Goal: Task Accomplishment & Management: Use online tool/utility

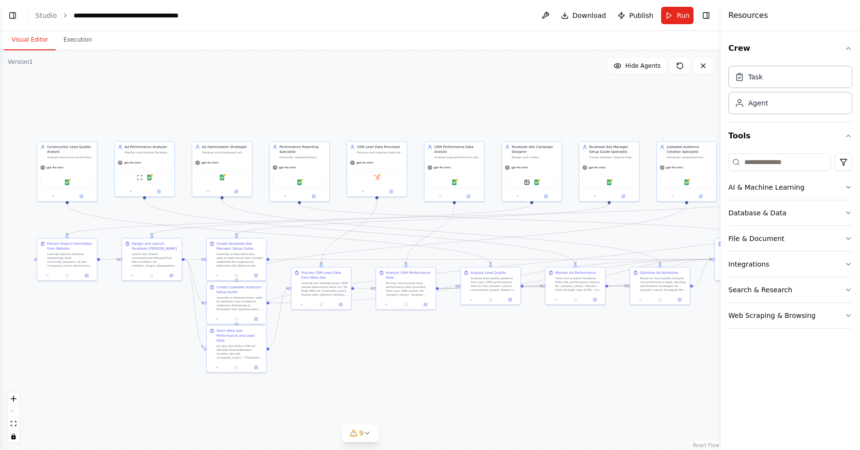
scroll to position [13852, 0]
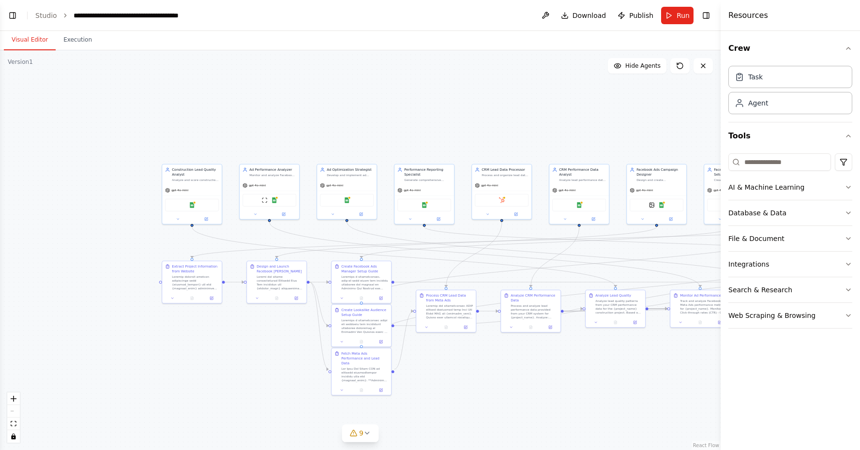
drag, startPoint x: 0, startPoint y: 0, endPoint x: 401, endPoint y: 152, distance: 429.1
click at [401, 152] on div ".deletable-edge-delete-btn { width: 20px; height: 20px; border: 0px solid #ffff…" at bounding box center [360, 250] width 721 height 400
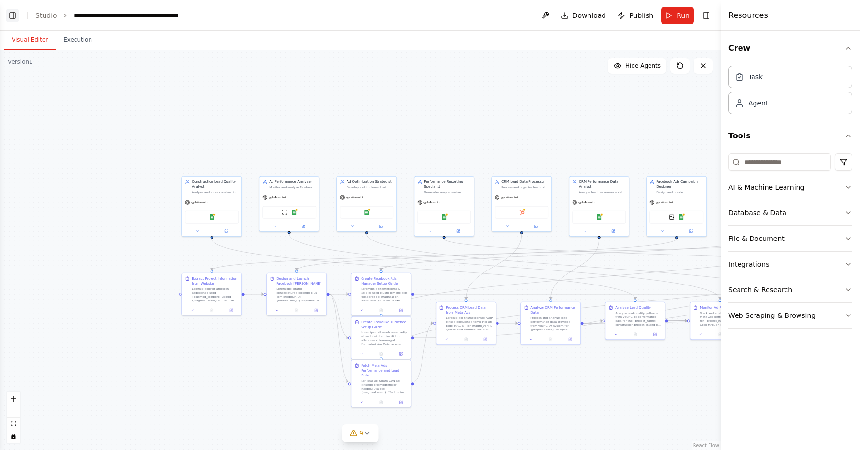
click at [14, 18] on button "Toggle Left Sidebar" at bounding box center [13, 16] width 14 height 14
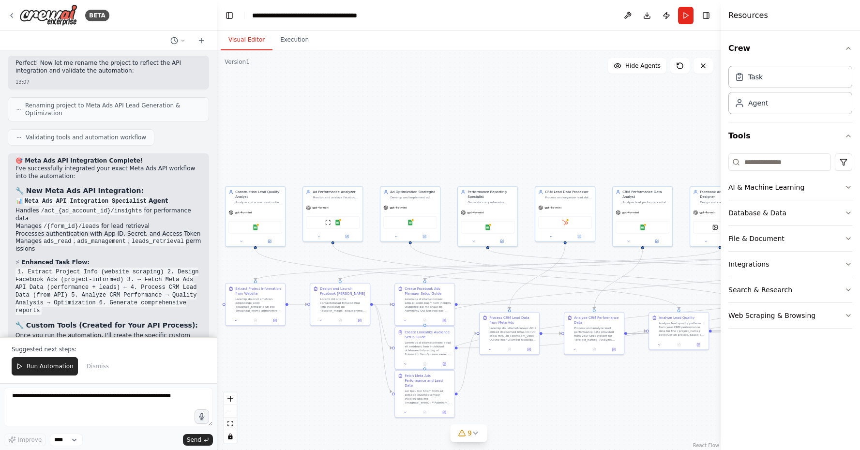
drag, startPoint x: 526, startPoint y: 130, endPoint x: 355, endPoint y: 141, distance: 171.7
click at [354, 141] on div ".deletable-edge-delete-btn { width: 20px; height: 20px; border: 0px solid #ffff…" at bounding box center [469, 250] width 504 height 400
click at [61, 399] on textarea at bounding box center [108, 407] width 209 height 39
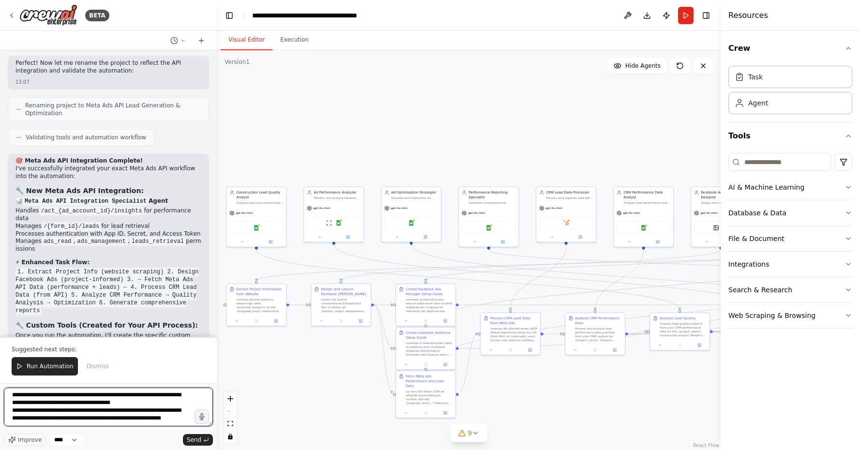
scroll to position [4, 0]
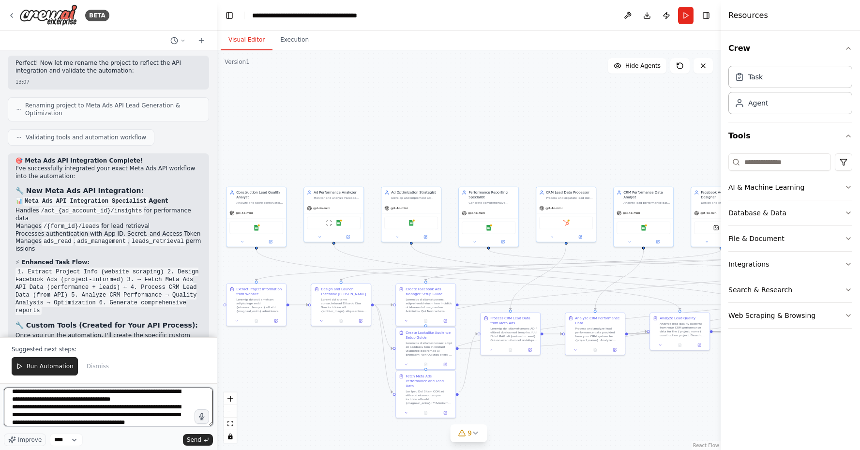
type textarea "**********"
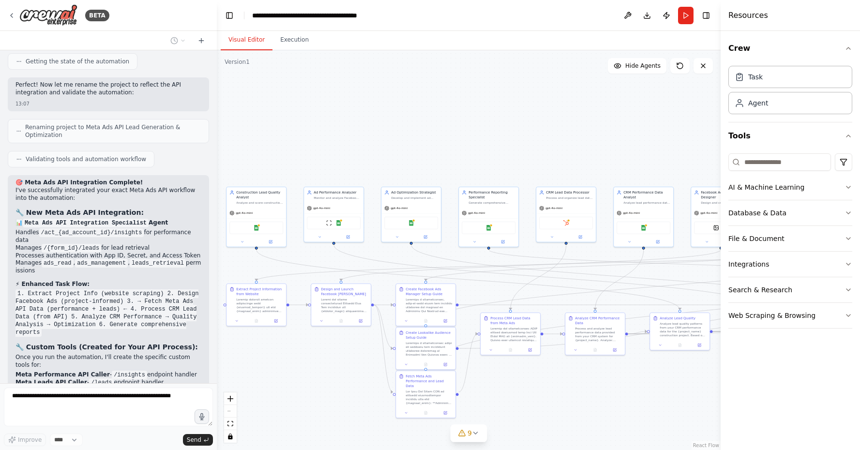
scroll to position [13894, 0]
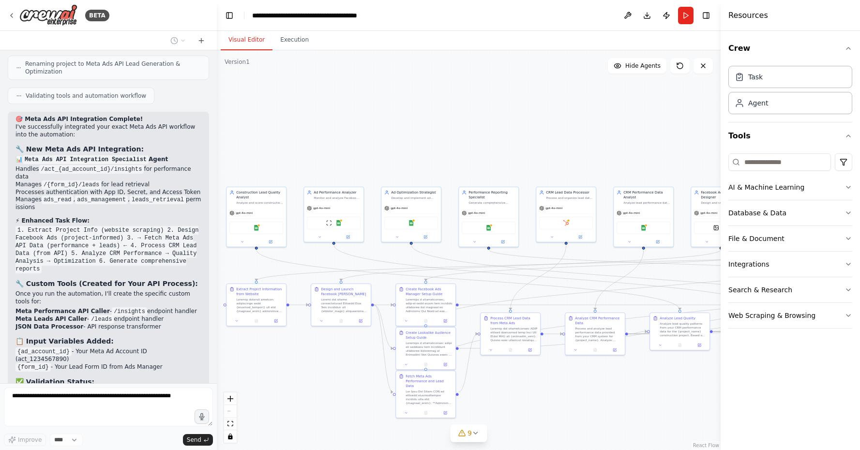
click at [756, 3] on div "Resources" at bounding box center [790, 15] width 139 height 31
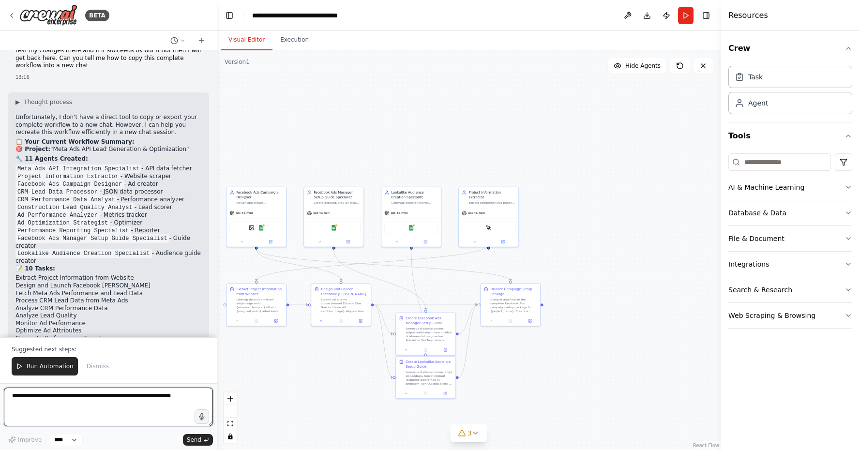
scroll to position [14335, 0]
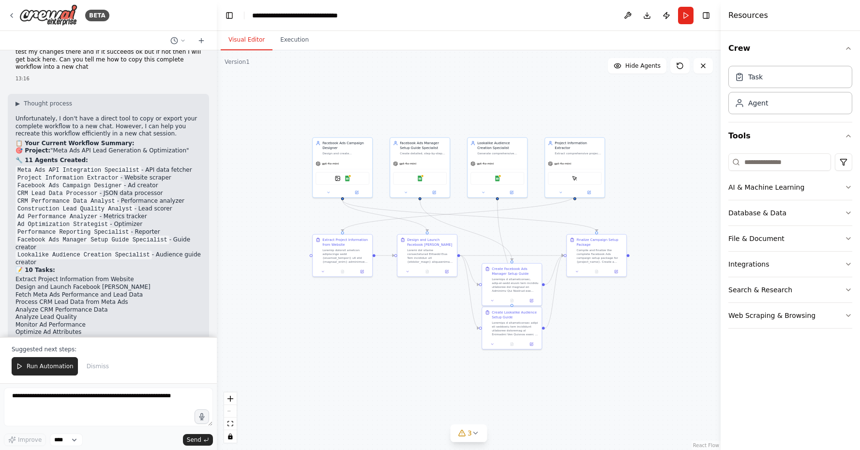
drag, startPoint x: 299, startPoint y: 353, endPoint x: 384, endPoint y: 303, distance: 98.0
click at [384, 303] on div ".deletable-edge-delete-btn { width: 20px; height: 20px; border: 0px solid #ffff…" at bounding box center [469, 250] width 504 height 400
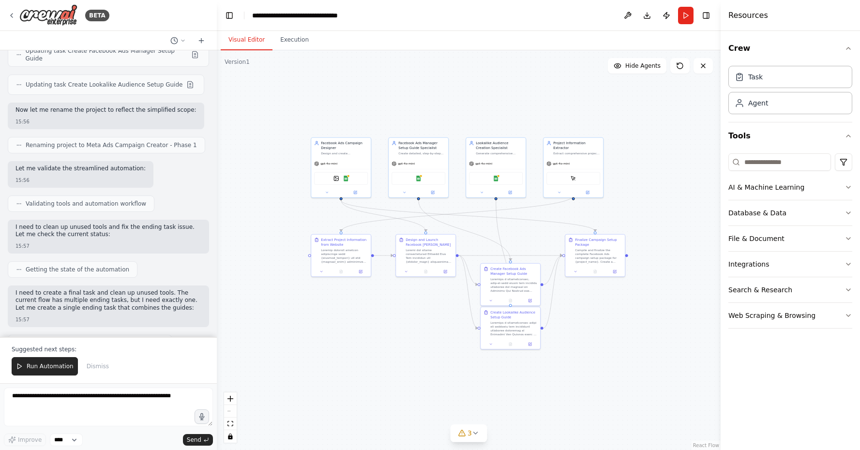
scroll to position [15487, 0]
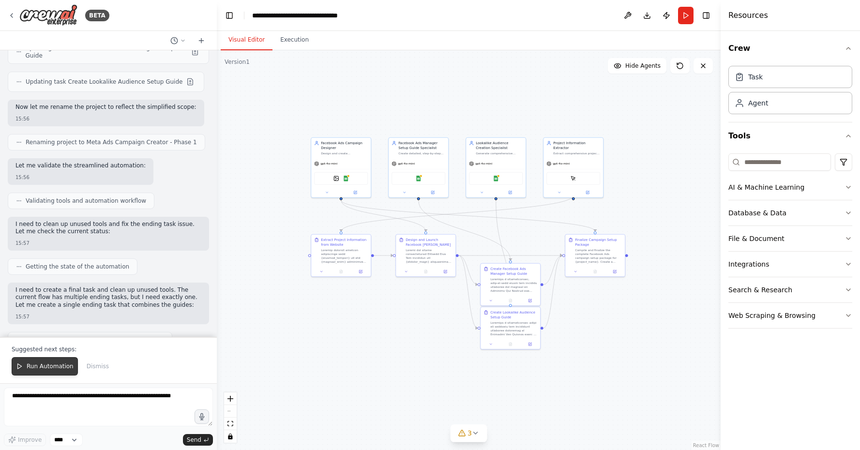
click at [34, 367] on span "Run Automation" at bounding box center [50, 367] width 47 height 8
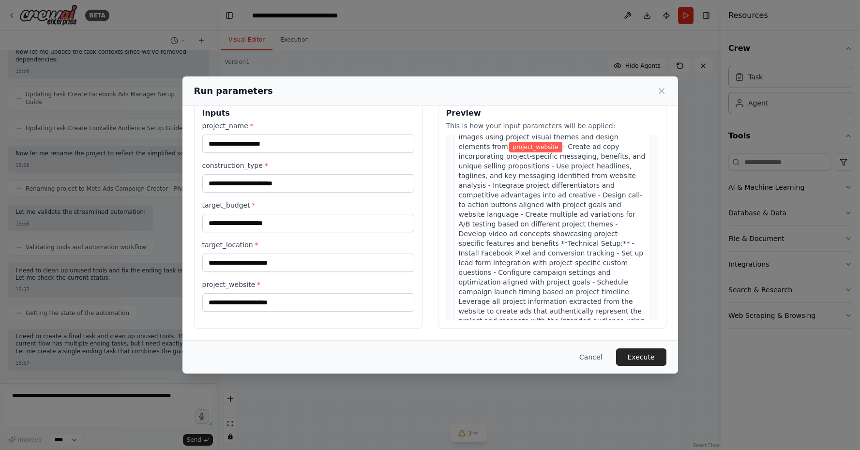
scroll to position [489, 0]
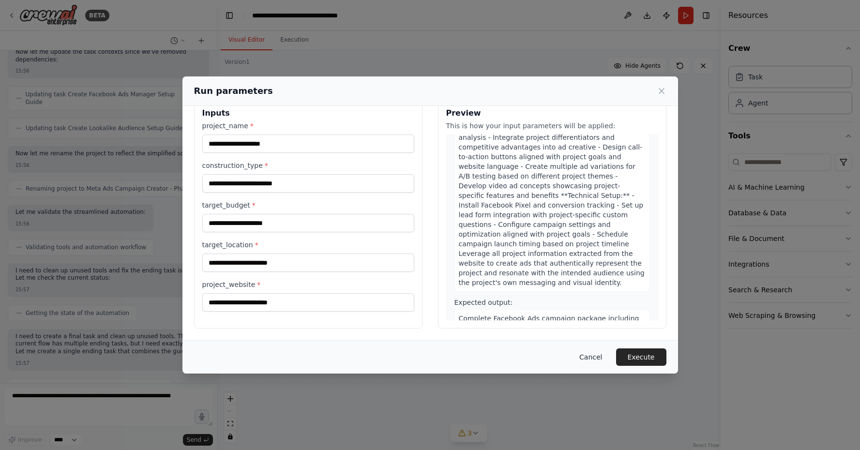
click at [592, 358] on button "Cancel" at bounding box center [591, 356] width 38 height 17
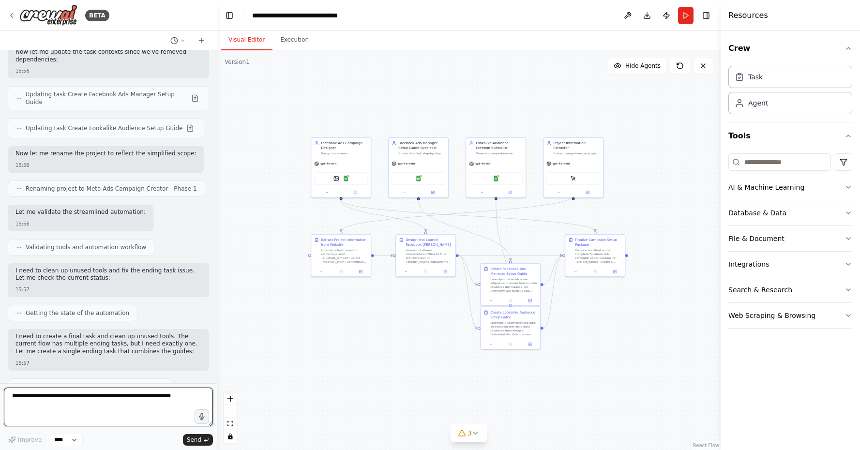
click at [36, 391] on textarea at bounding box center [108, 407] width 209 height 39
type textarea "**********"
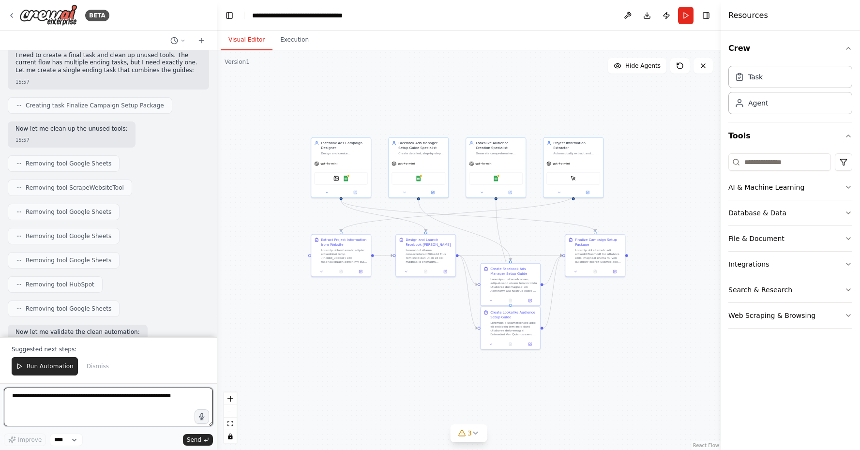
scroll to position [16490, 0]
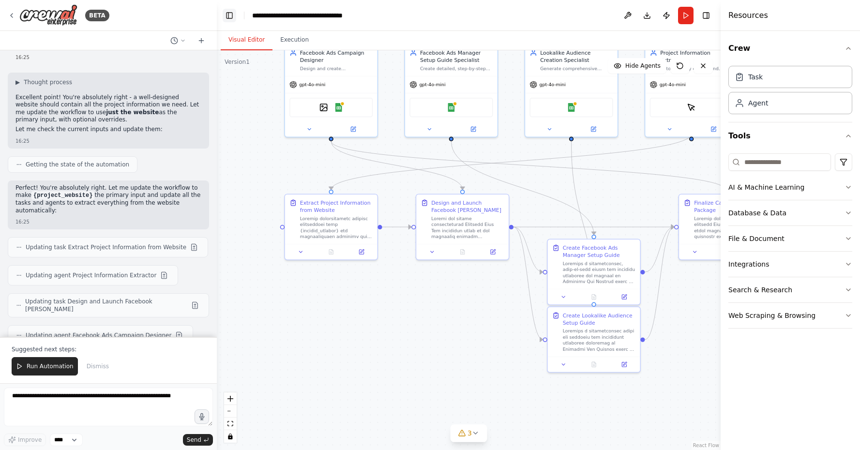
click at [226, 14] on button "Toggle Left Sidebar" at bounding box center [230, 16] width 14 height 14
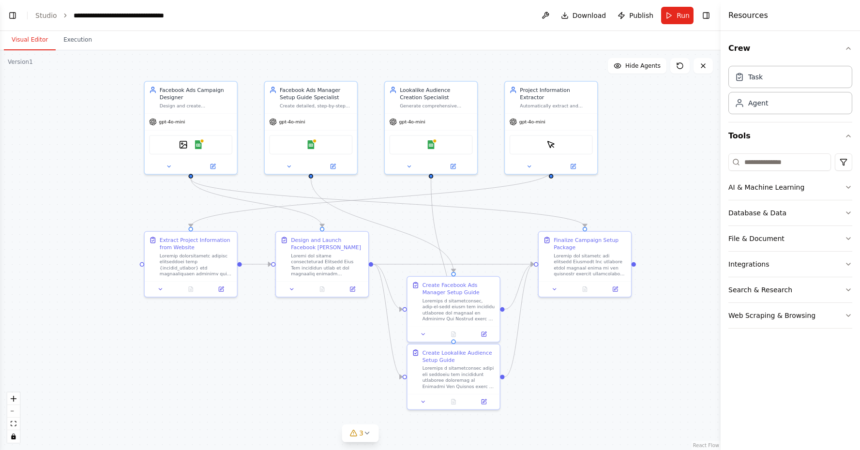
drag, startPoint x: 343, startPoint y: 164, endPoint x: 420, endPoint y: 201, distance: 85.3
click at [420, 201] on div ".deletable-edge-delete-btn { width: 20px; height: 20px; border: 0px solid #ffff…" at bounding box center [360, 250] width 721 height 400
click at [552, 292] on div ".deletable-edge-delete-btn { width: 20px; height: 20px; border: 0px solid #ffff…" at bounding box center [360, 250] width 721 height 400
click at [423, 334] on div ".deletable-edge-delete-btn { width: 20px; height: 20px; border: 0px solid #ffff…" at bounding box center [360, 250] width 721 height 400
click at [13, 437] on icon "toggle interactivity" at bounding box center [13, 437] width 4 height 6
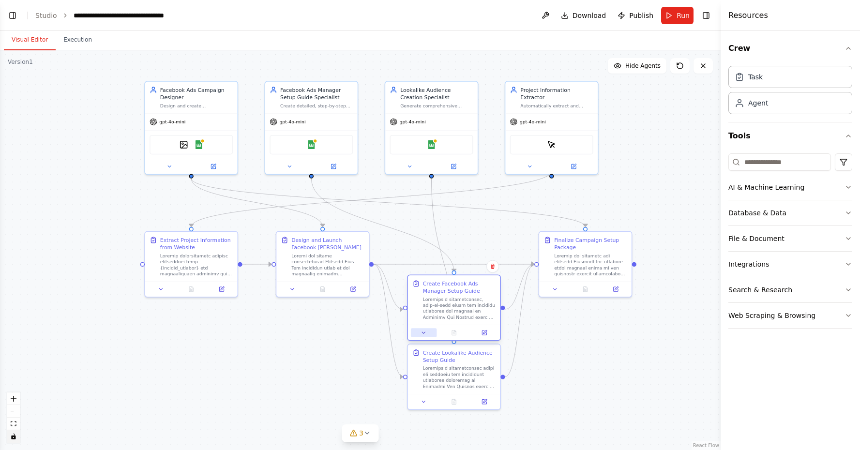
click at [425, 337] on button at bounding box center [424, 332] width 26 height 9
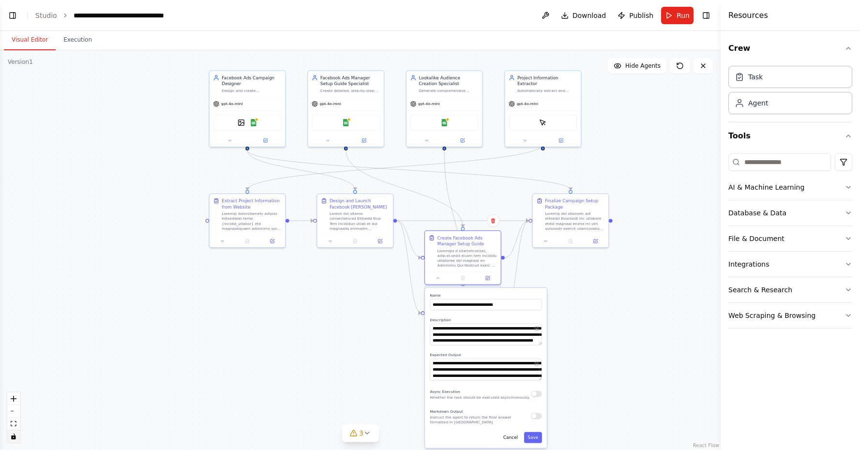
drag, startPoint x: 636, startPoint y: 353, endPoint x: 588, endPoint y: 298, distance: 73.0
click at [610, 287] on div ".deletable-edge-delete-btn { width: 20px; height: 20px; border: 0px solid #ffff…" at bounding box center [360, 250] width 721 height 400
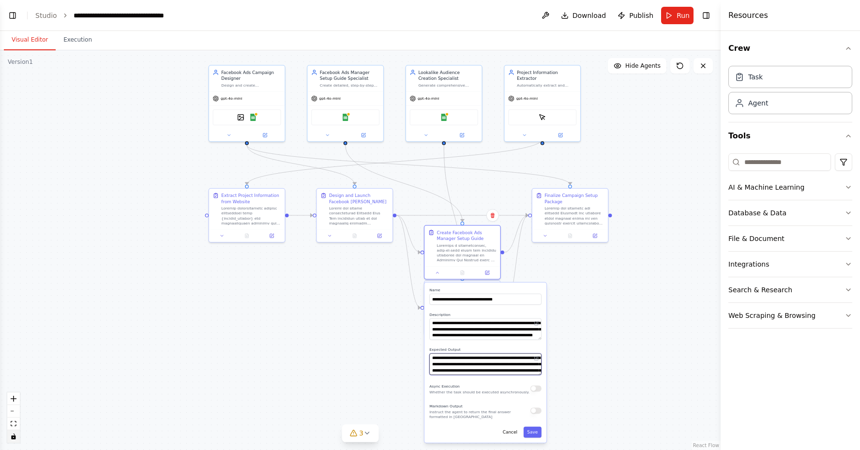
click at [492, 361] on textarea "**********" at bounding box center [485, 364] width 112 height 22
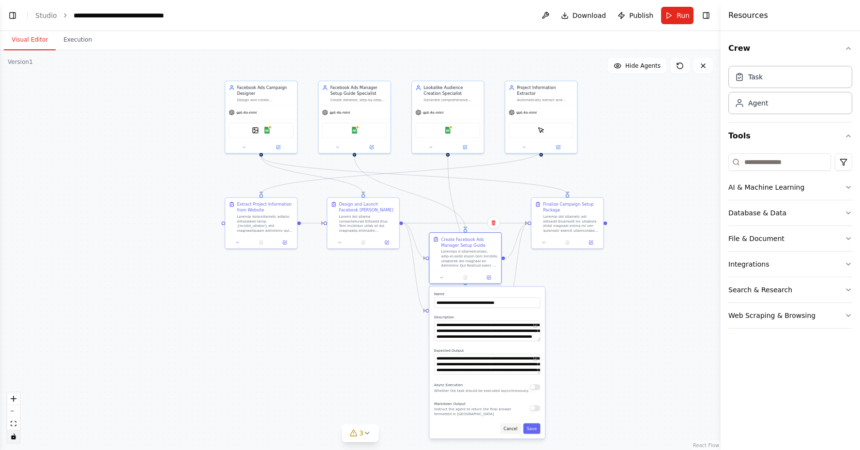
click at [506, 428] on button "Cancel" at bounding box center [510, 428] width 21 height 11
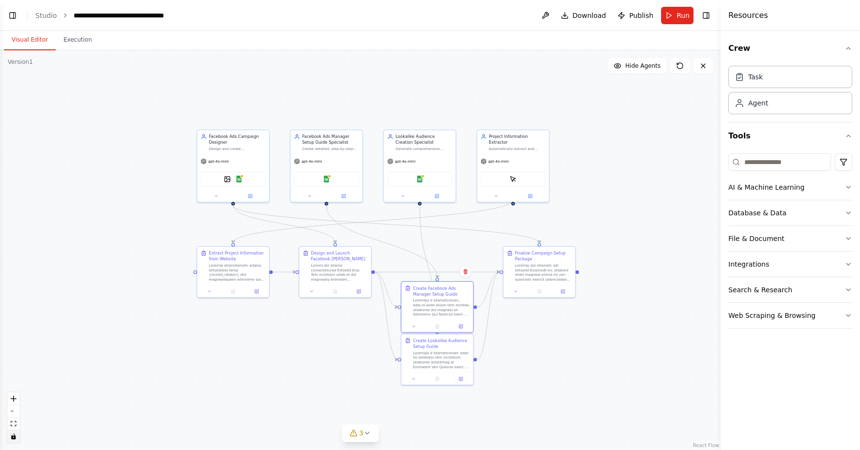
drag, startPoint x: 557, startPoint y: 363, endPoint x: 532, endPoint y: 415, distance: 57.6
click at [532, 415] on div ".deletable-edge-delete-btn { width: 20px; height: 20px; border: 0px solid #ffff…" at bounding box center [360, 250] width 721 height 400
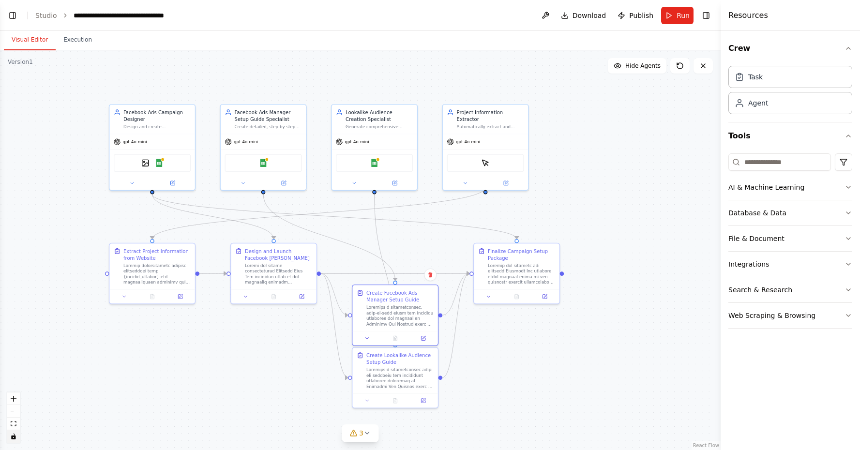
drag, startPoint x: 600, startPoint y: 430, endPoint x: 586, endPoint y: 458, distance: 31.6
click at [586, 450] on html "BETA I need to create a workflow where I want to generate leads for my construc…" at bounding box center [430, 225] width 860 height 450
click at [262, 276] on div at bounding box center [278, 273] width 67 height 22
click at [262, 275] on div at bounding box center [278, 273] width 67 height 22
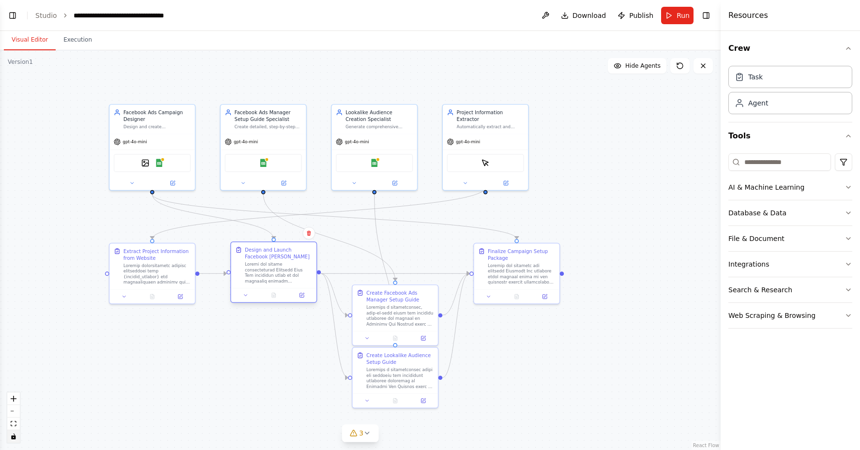
click at [262, 275] on div at bounding box center [278, 273] width 67 height 22
click at [250, 298] on button at bounding box center [247, 295] width 24 height 8
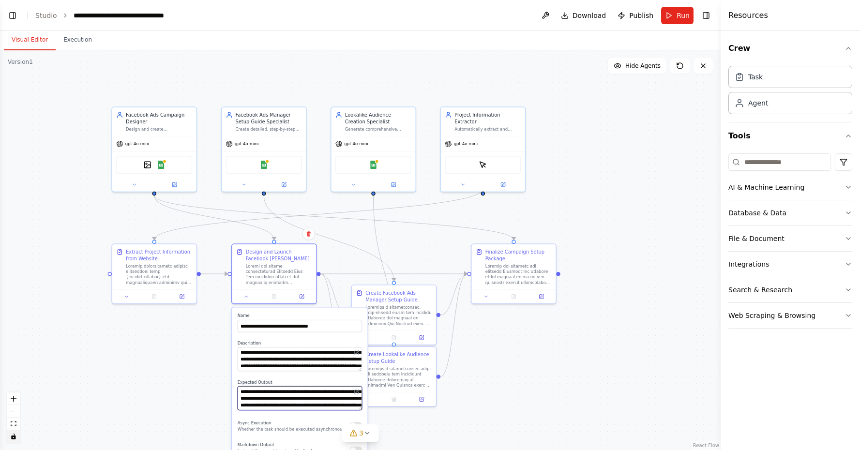
click at [279, 399] on textarea "**********" at bounding box center [300, 398] width 124 height 24
click at [273, 366] on textarea at bounding box center [300, 360] width 124 height 24
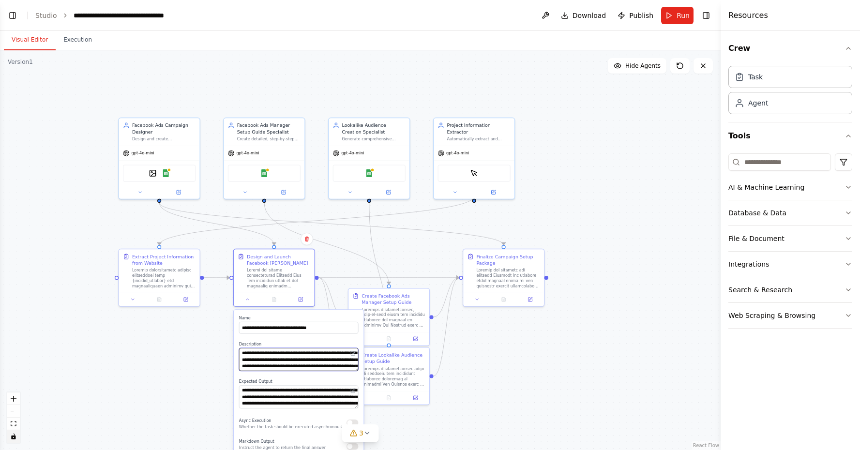
click at [295, 368] on textarea at bounding box center [299, 359] width 120 height 23
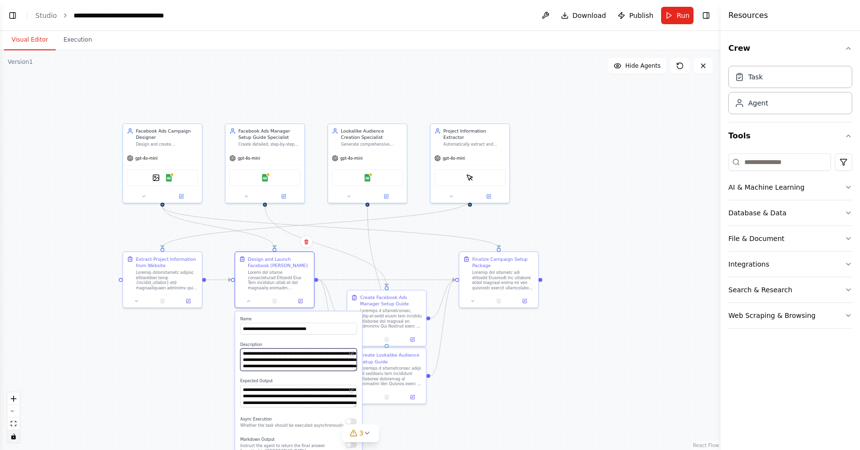
click at [334, 363] on textarea at bounding box center [298, 359] width 117 height 22
click at [322, 393] on textarea "**********" at bounding box center [298, 396] width 117 height 22
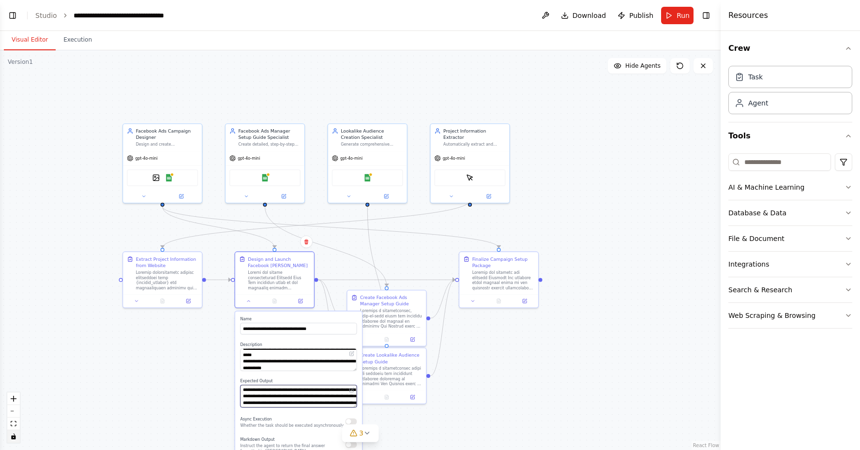
click at [322, 393] on textarea "**********" at bounding box center [298, 396] width 117 height 22
click at [271, 357] on textarea at bounding box center [298, 359] width 117 height 22
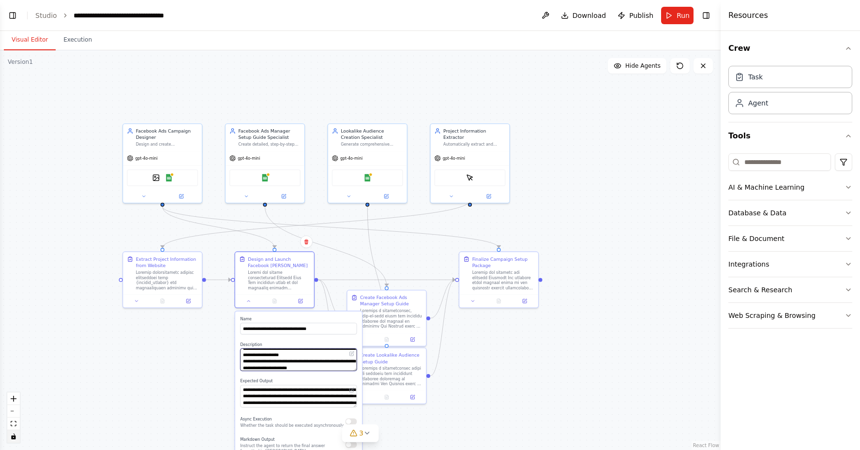
scroll to position [152, 0]
click at [566, 401] on div ".deletable-edge-delete-btn { width: 20px; height: 20px; border: 0px solid #ffff…" at bounding box center [360, 250] width 721 height 400
click at [15, 17] on button "Toggle Left Sidebar" at bounding box center [13, 16] width 14 height 14
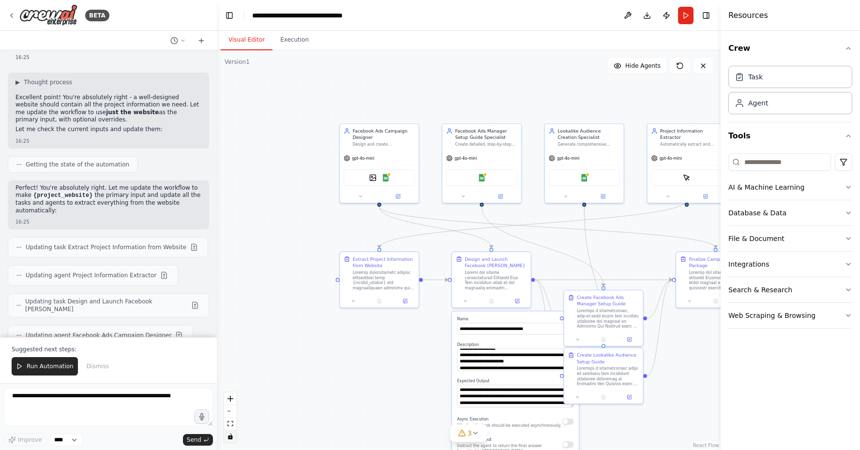
click at [259, 276] on div ".deletable-edge-delete-btn { width: 20px; height: 20px; border: 0px solid #ffff…" at bounding box center [469, 250] width 504 height 400
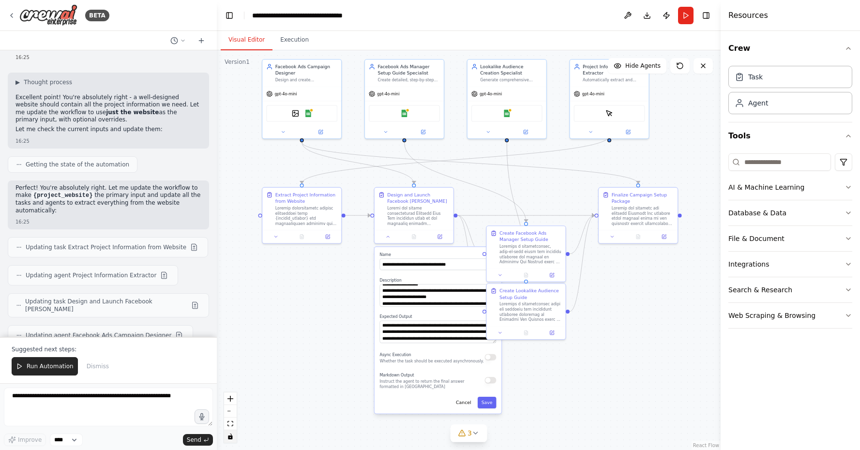
drag, startPoint x: 391, startPoint y: 358, endPoint x: 315, endPoint y: 292, distance: 100.5
click at [315, 292] on div ".deletable-edge-delete-btn { width: 20px; height: 20px; border: 0px solid #ffff…" at bounding box center [469, 250] width 504 height 400
click at [484, 403] on button "Save" at bounding box center [489, 401] width 19 height 12
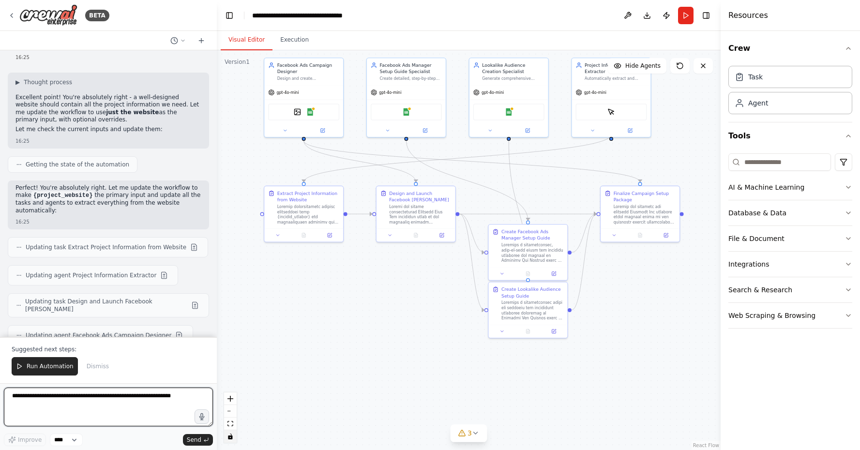
click at [114, 417] on textarea at bounding box center [108, 407] width 209 height 39
type textarea "*"
type textarea "**********"
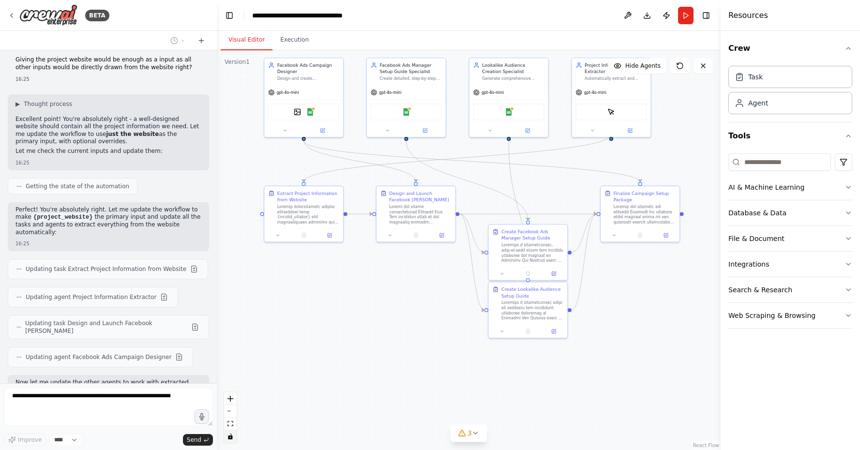
scroll to position [16510, 0]
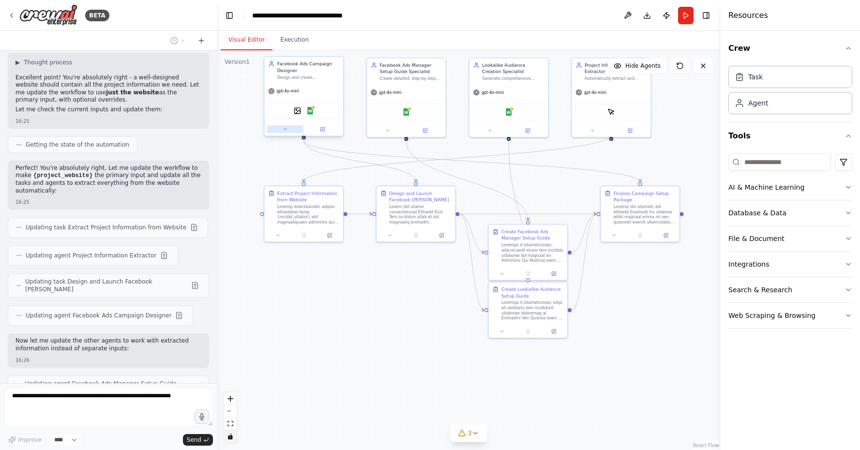
click at [287, 131] on icon at bounding box center [285, 129] width 5 height 5
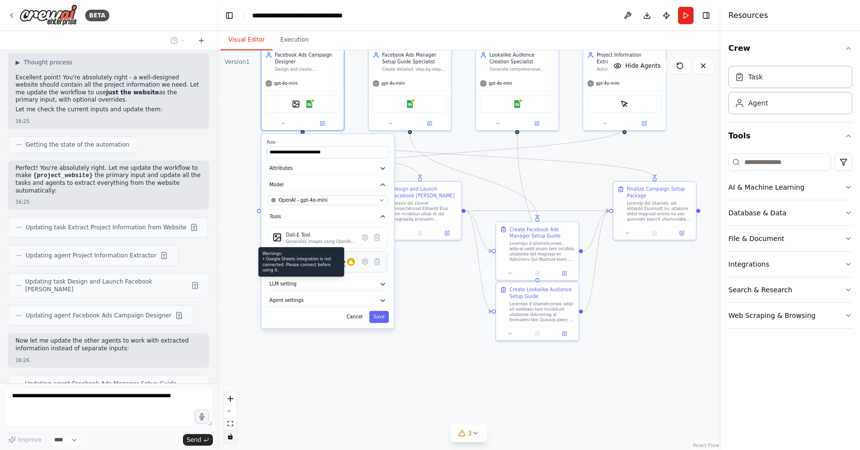
click at [349, 265] on div at bounding box center [351, 262] width 8 height 8
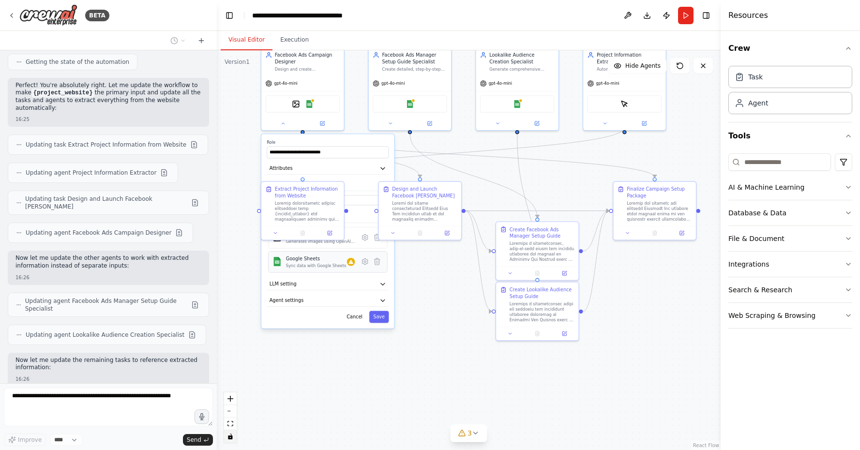
scroll to position [16600, 0]
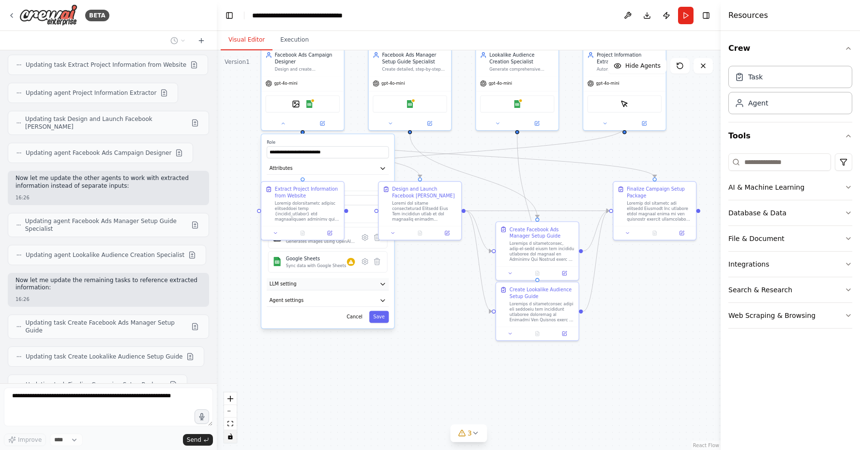
click at [326, 284] on button "LLM setting" at bounding box center [328, 284] width 122 height 13
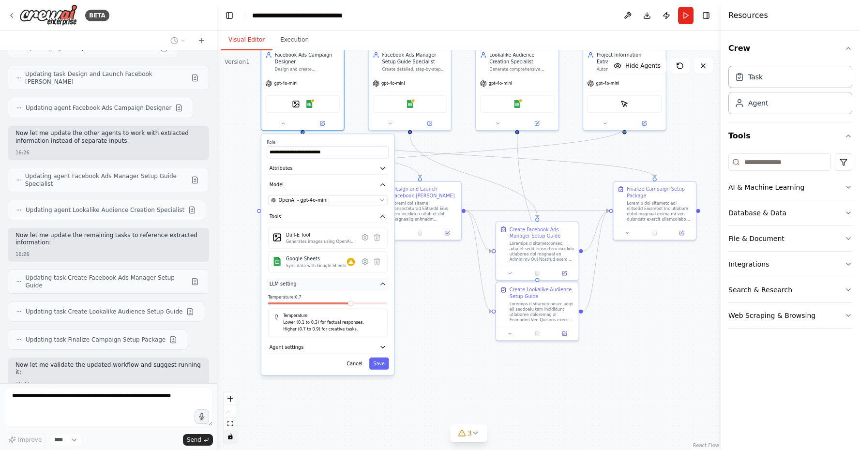
click at [318, 285] on button "LLM setting" at bounding box center [328, 284] width 122 height 13
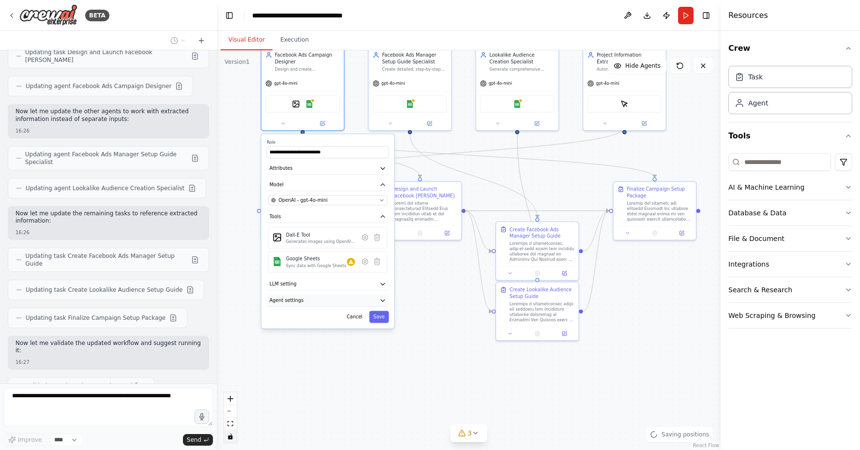
scroll to position [16749, 0]
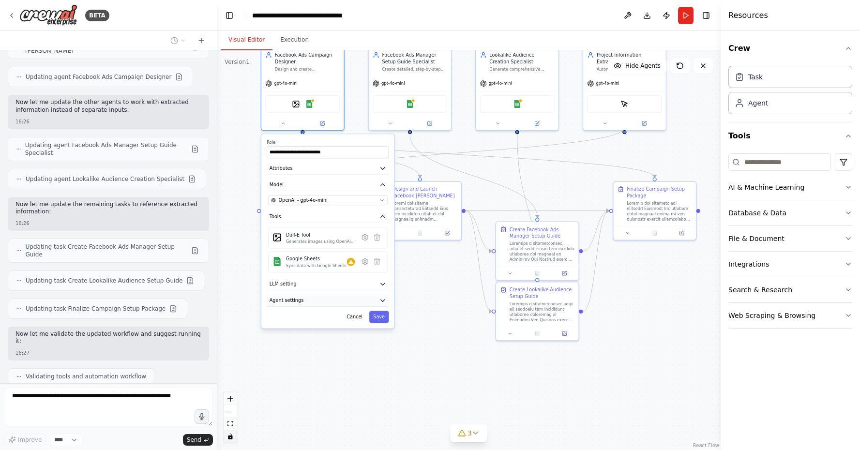
click at [312, 299] on button "Agent settings" at bounding box center [328, 300] width 122 height 13
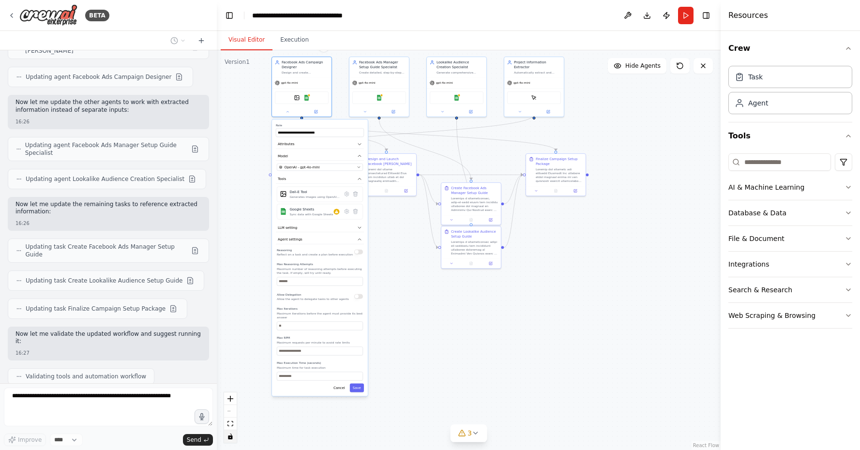
drag, startPoint x: 416, startPoint y: 371, endPoint x: 411, endPoint y: 304, distance: 67.0
click at [411, 304] on div ".deletable-edge-delete-btn { width: 20px; height: 20px; border: 0px solid #ffff…" at bounding box center [469, 250] width 504 height 400
click at [303, 242] on button "Agent settings" at bounding box center [320, 239] width 88 height 9
click at [359, 148] on button "Attributes" at bounding box center [320, 144] width 88 height 9
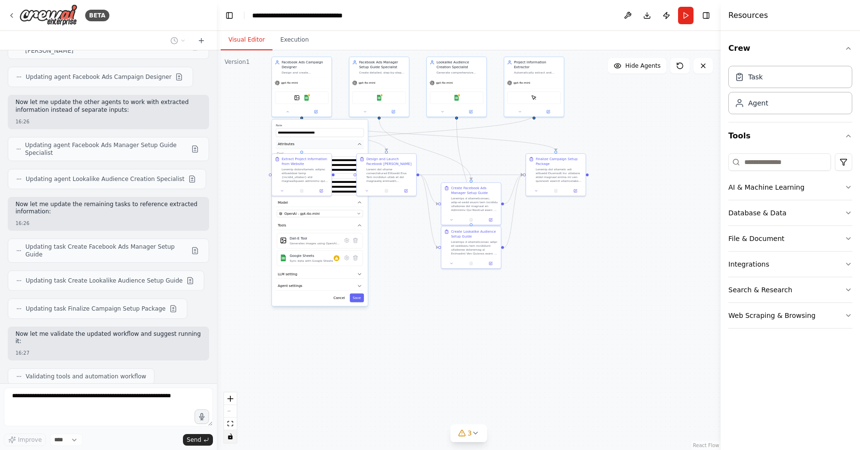
scroll to position [16773, 0]
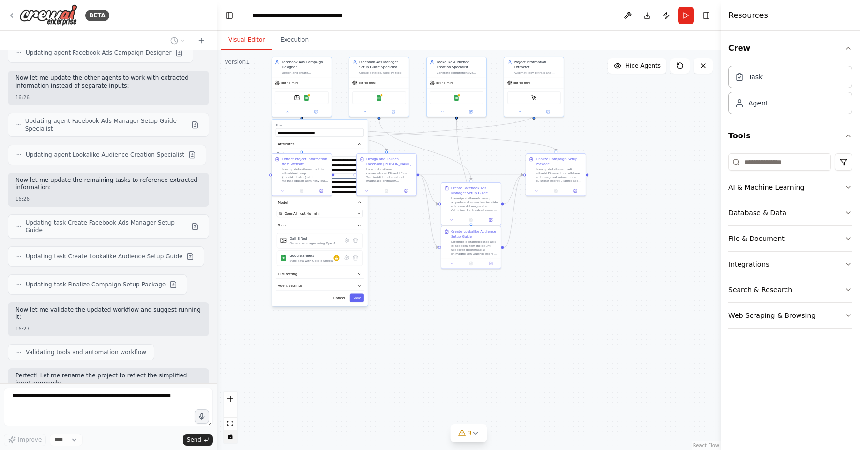
click at [338, 188] on textarea "**********" at bounding box center [320, 186] width 86 height 17
click at [343, 125] on label "Role" at bounding box center [320, 125] width 88 height 4
click at [301, 170] on textarea "**********" at bounding box center [320, 164] width 86 height 17
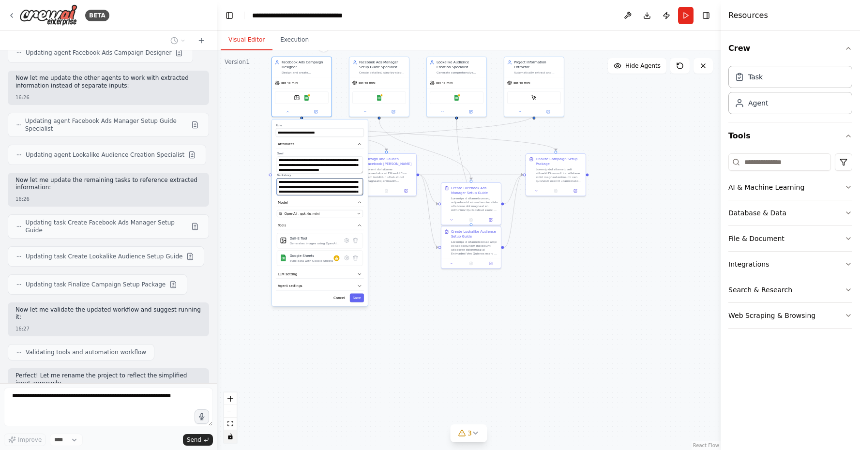
click at [326, 189] on textarea "**********" at bounding box center [320, 186] width 86 height 17
click at [312, 188] on textarea "**********" at bounding box center [320, 186] width 86 height 17
click at [335, 301] on button "Cancel" at bounding box center [339, 297] width 17 height 9
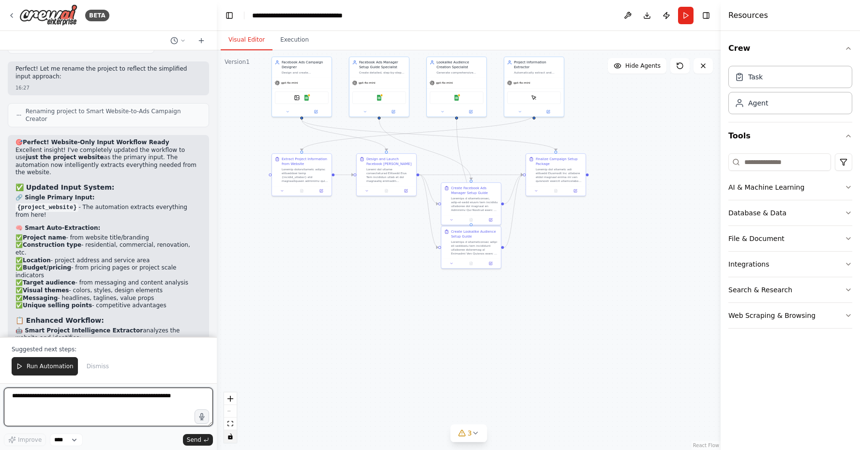
scroll to position [17082, 0]
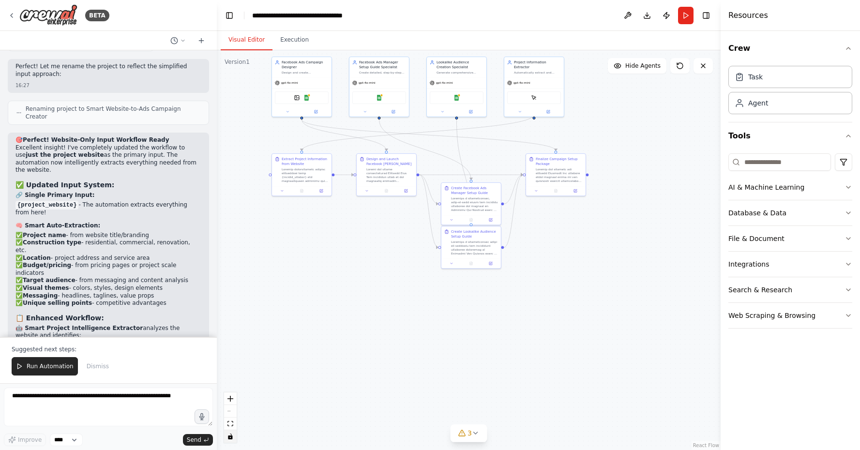
drag, startPoint x: 33, startPoint y: 172, endPoint x: 135, endPoint y: 198, distance: 105.5
drag, startPoint x: 135, startPoint y: 198, endPoint x: 137, endPoint y: 232, distance: 33.5
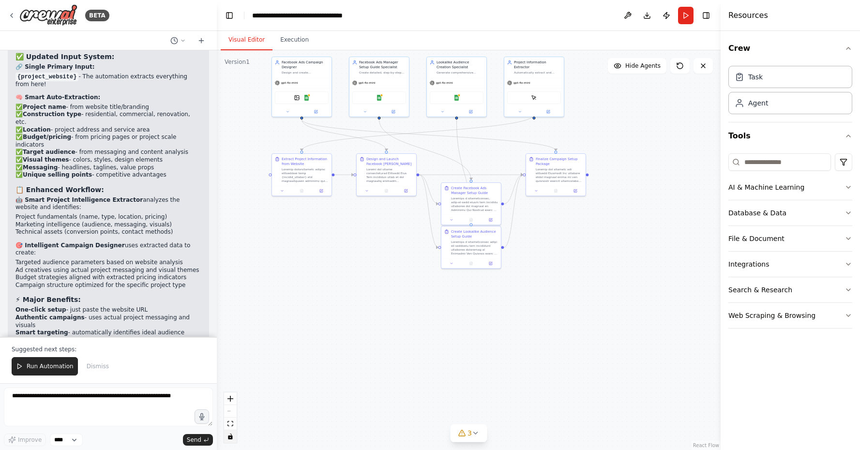
scroll to position [17210, 0]
click at [49, 402] on textarea at bounding box center [108, 407] width 209 height 39
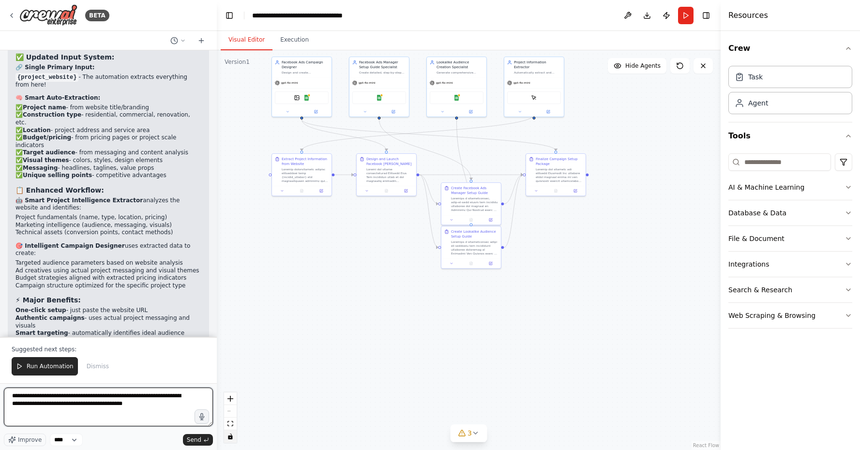
type textarea "**********"
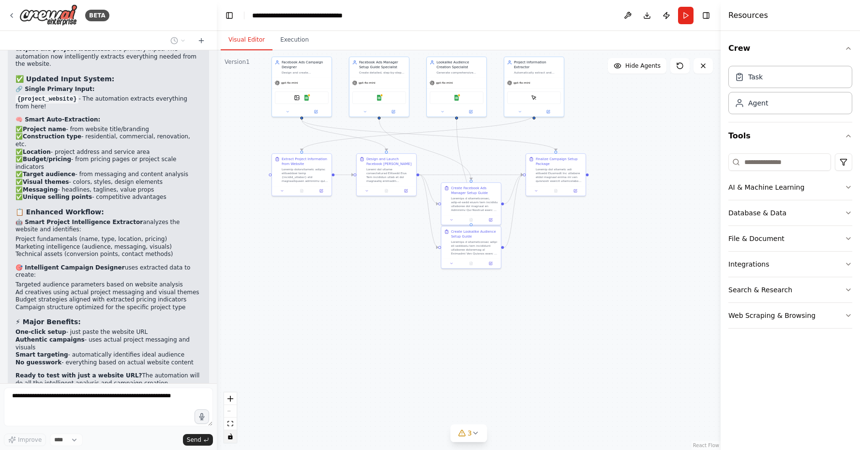
scroll to position [17230, 0]
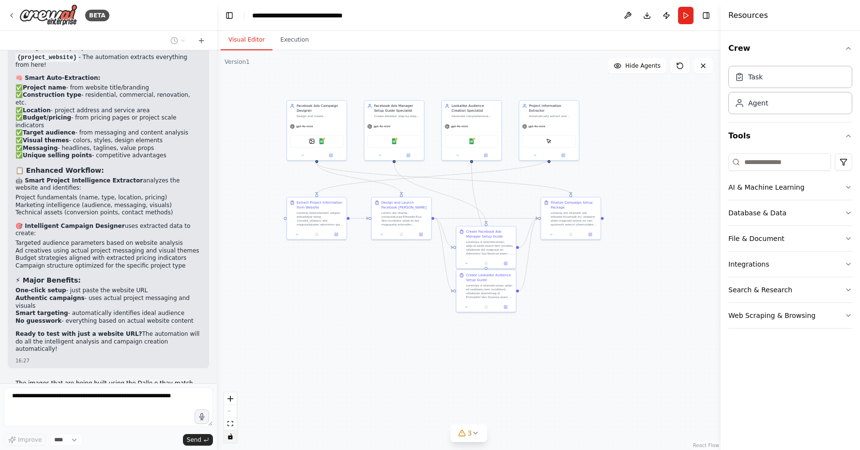
drag, startPoint x: 234, startPoint y: 161, endPoint x: 248, endPoint y: 203, distance: 44.4
click at [248, 203] on div ".deletable-edge-delete-btn { width: 20px; height: 20px; border: 0px solid #ffff…" at bounding box center [469, 250] width 504 height 400
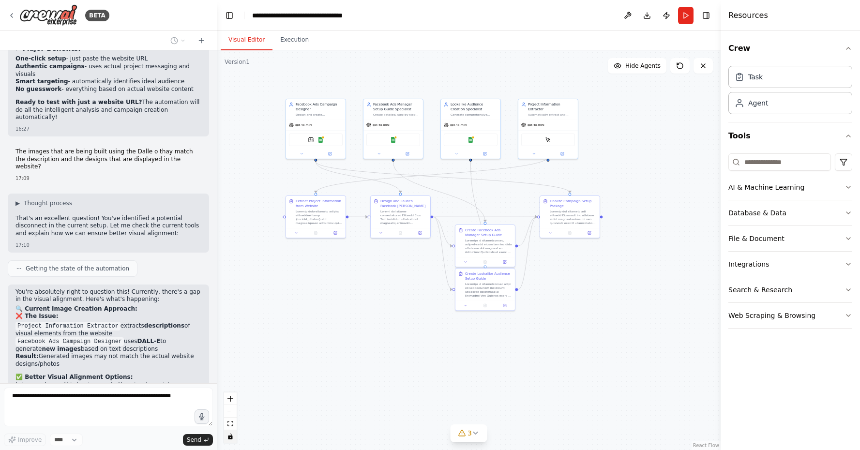
scroll to position [17469, 0]
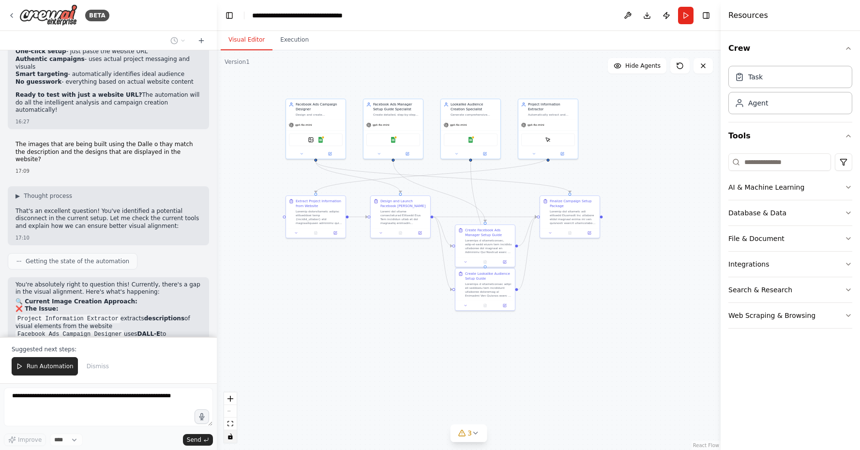
click at [173, 287] on div "I need to create a workflow where I want to generate leads for my construction …" at bounding box center [108, 193] width 217 height 287
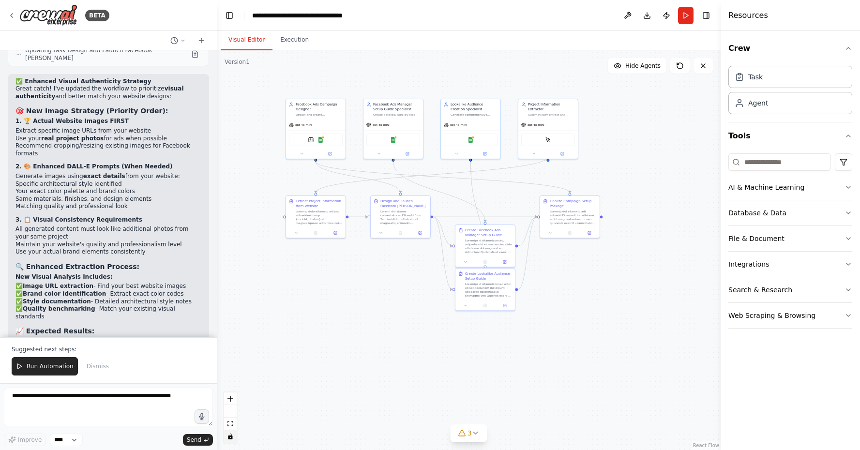
scroll to position [17891, 0]
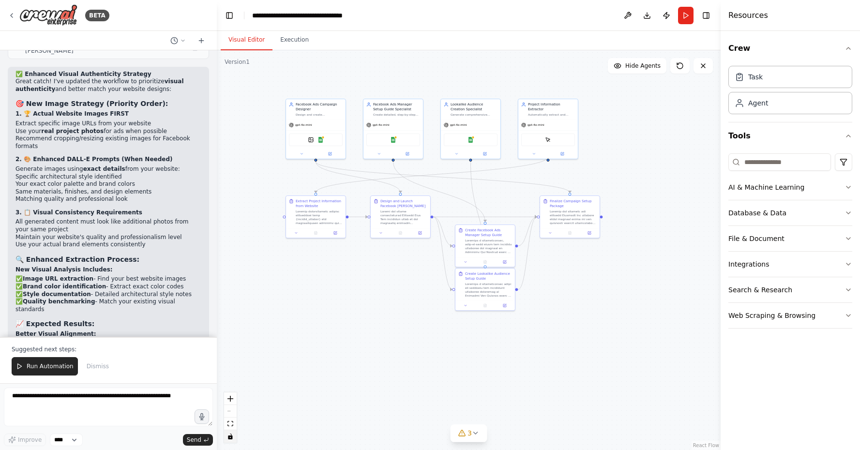
click at [146, 399] on textarea at bounding box center [108, 407] width 209 height 39
click at [302, 151] on button at bounding box center [302, 153] width 28 height 6
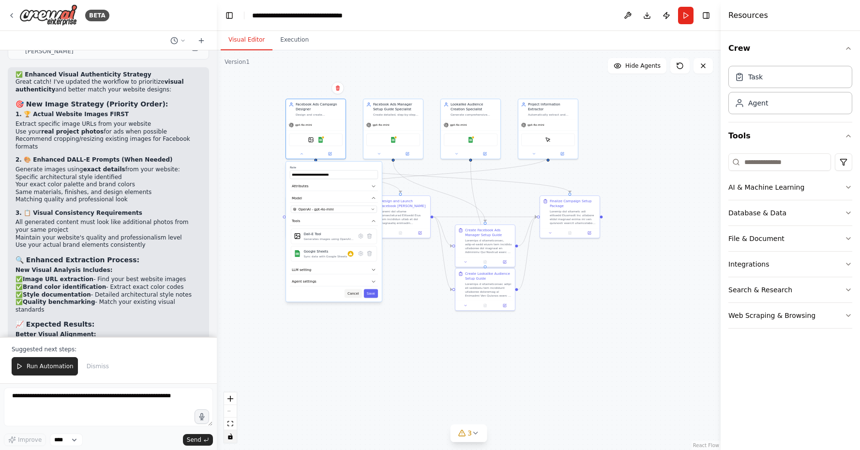
click at [360, 293] on button "Cancel" at bounding box center [353, 293] width 17 height 9
click at [55, 370] on span "Run Automation" at bounding box center [50, 367] width 47 height 8
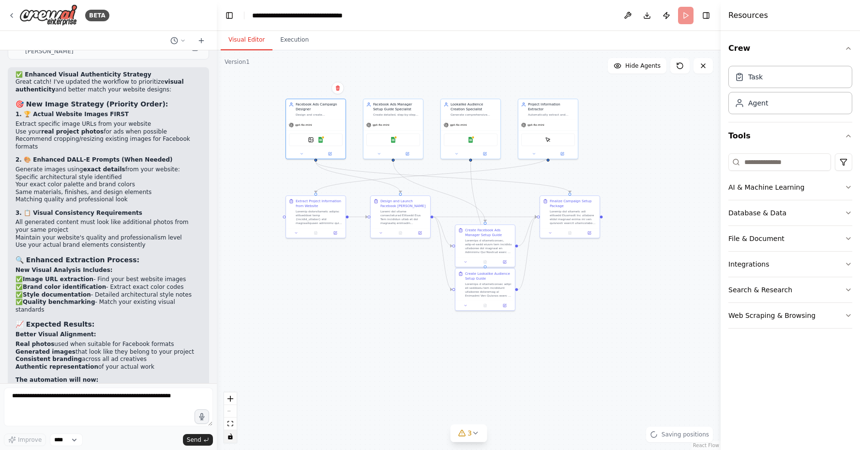
scroll to position [17845, 0]
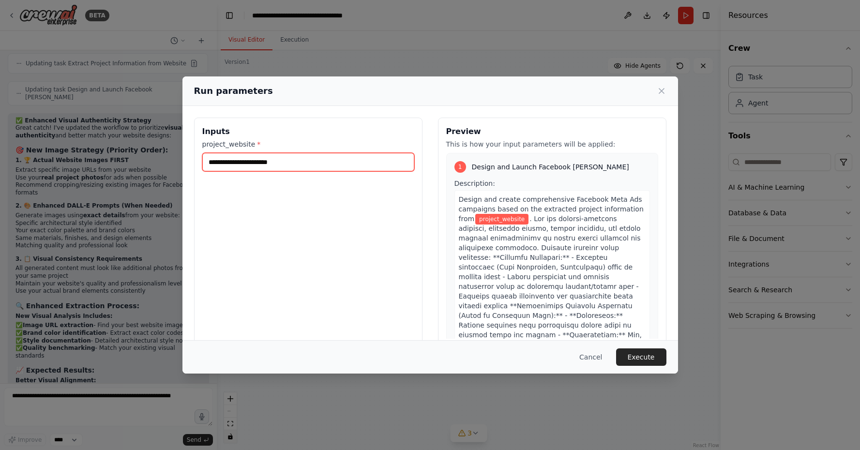
click at [222, 161] on input "project_website *" at bounding box center [308, 162] width 212 height 18
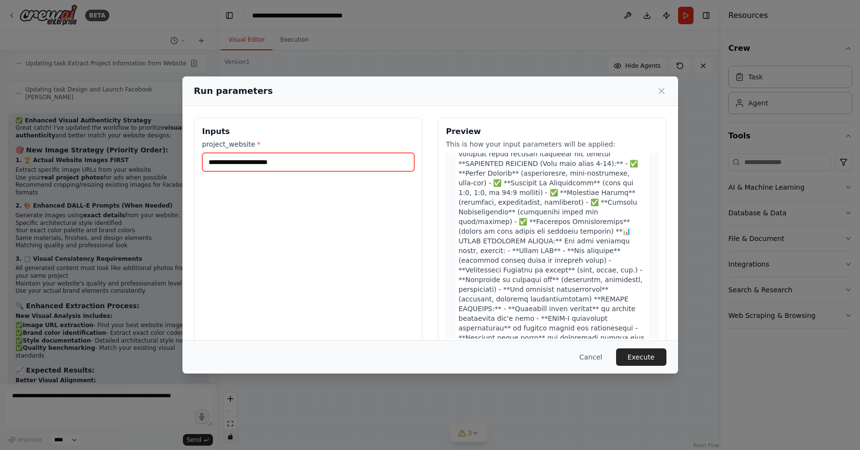
scroll to position [2445, 0]
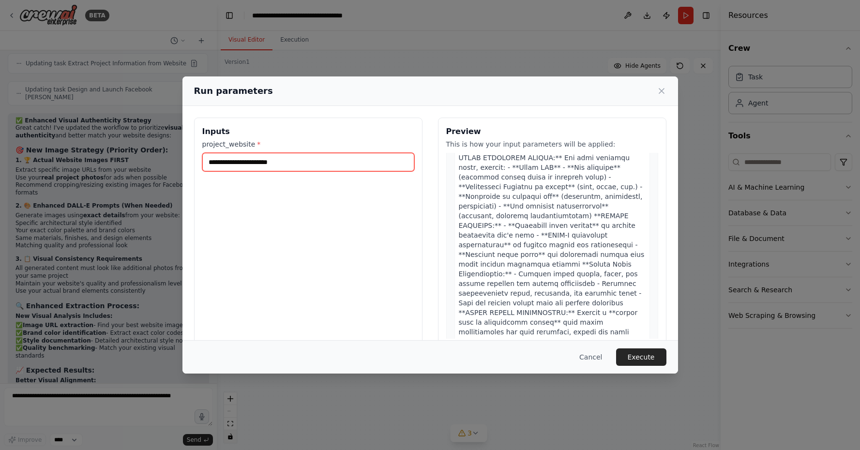
paste input "**********"
type input "**********"
click at [640, 359] on button "Execute" at bounding box center [641, 356] width 50 height 17
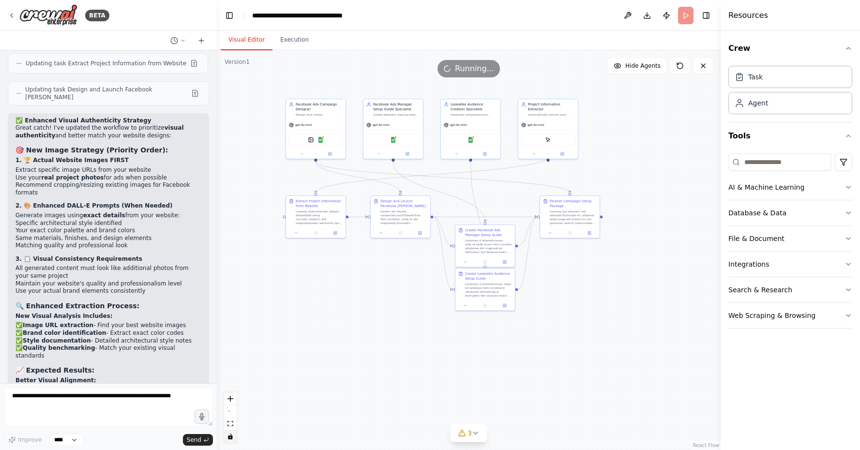
scroll to position [0, 0]
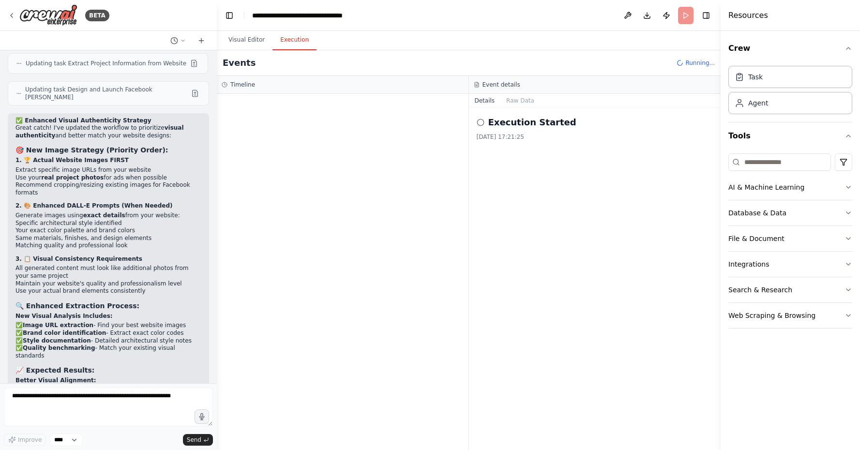
click at [281, 40] on button "Execution" at bounding box center [294, 40] width 44 height 20
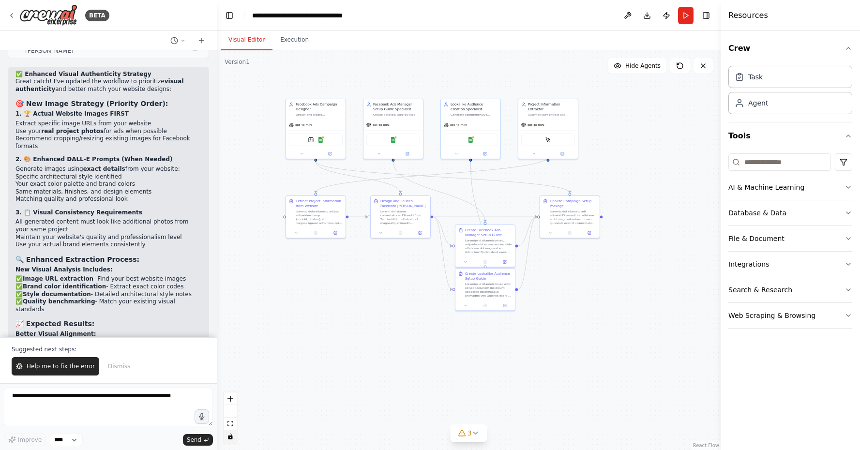
click at [234, 41] on button "Visual Editor" at bounding box center [247, 40] width 52 height 20
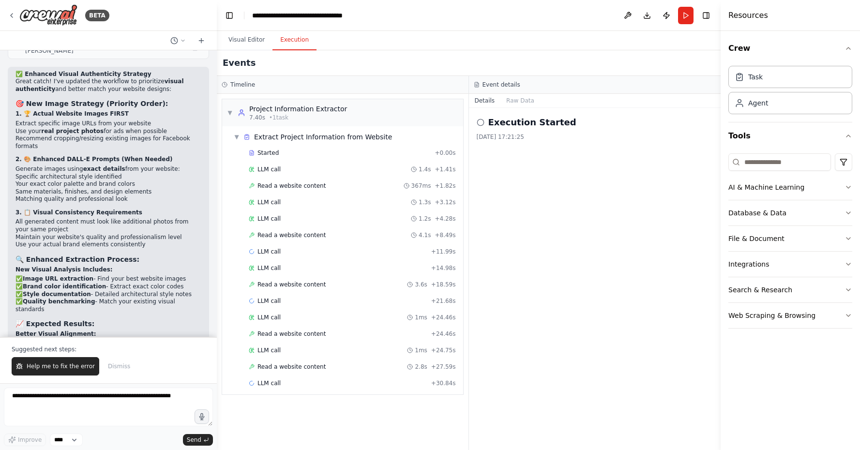
click at [280, 43] on button "Execution" at bounding box center [294, 40] width 44 height 20
click at [506, 85] on h3 "Event details" at bounding box center [502, 85] width 38 height 8
click at [511, 95] on button "Raw Data" at bounding box center [520, 101] width 40 height 14
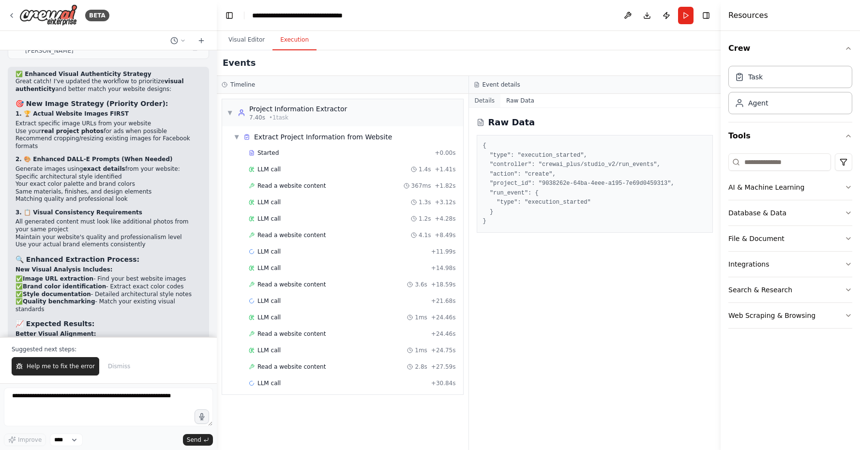
click at [481, 103] on button "Details" at bounding box center [485, 101] width 32 height 14
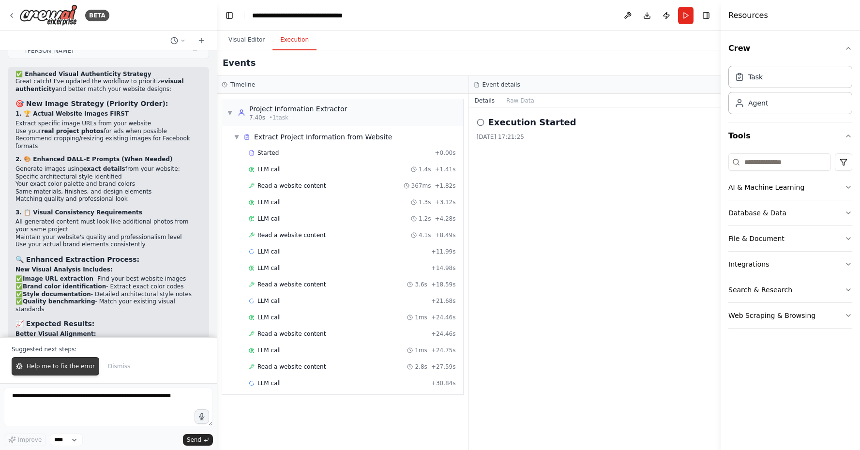
click at [77, 370] on span "Help me to fix the error" at bounding box center [61, 367] width 68 height 8
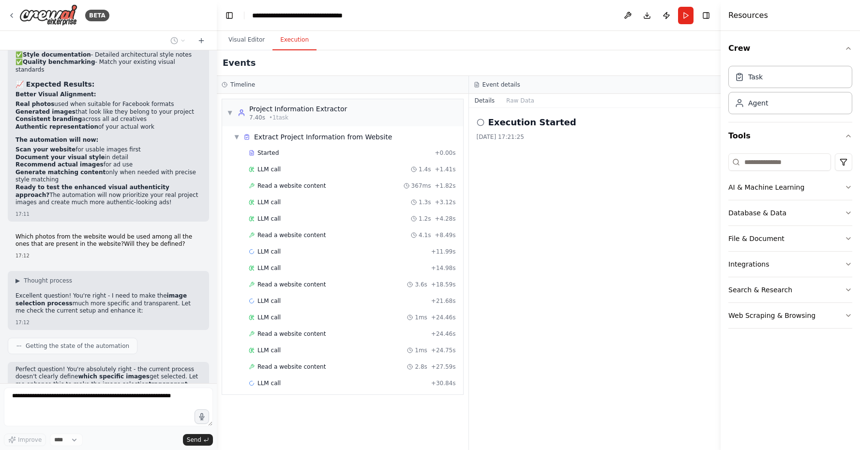
scroll to position [18159, 0]
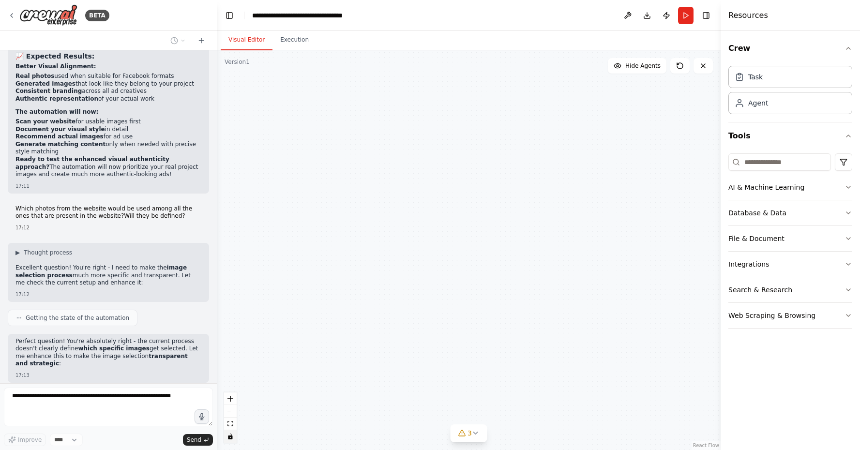
click at [257, 44] on button "Visual Editor" at bounding box center [247, 40] width 52 height 20
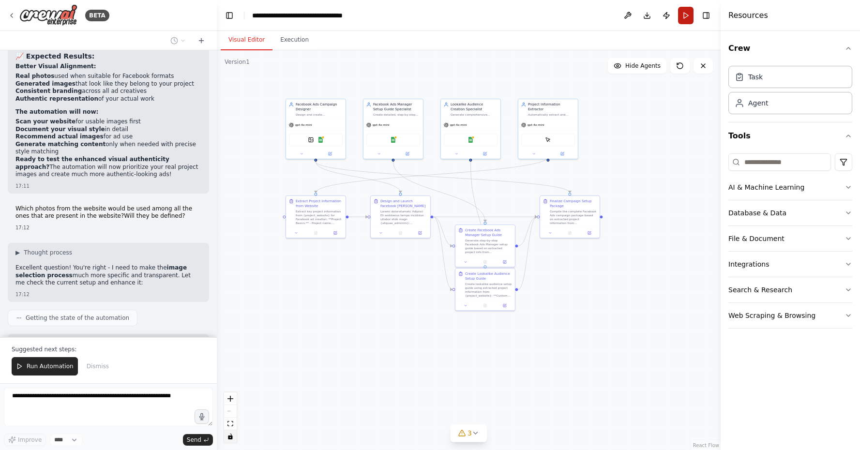
click at [678, 19] on button "Run" at bounding box center [685, 15] width 15 height 17
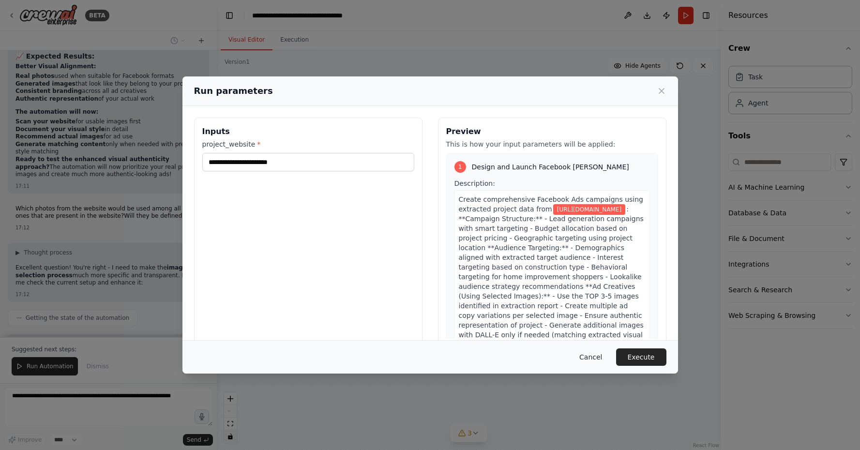
click at [589, 356] on button "Cancel" at bounding box center [591, 356] width 38 height 17
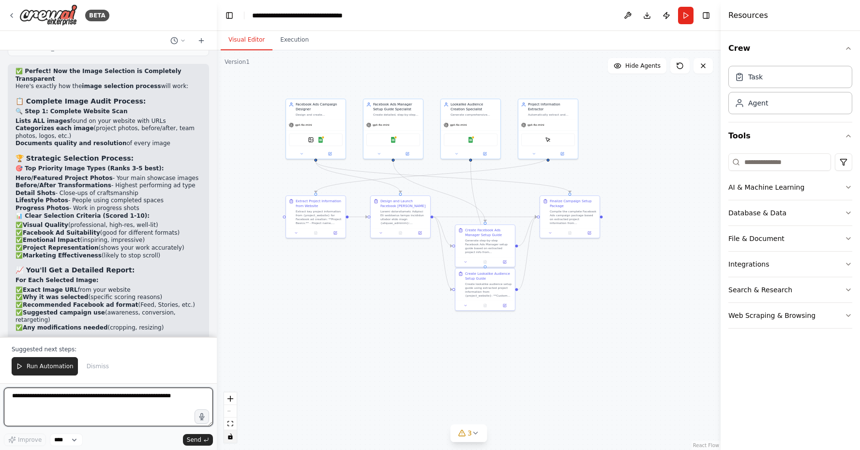
scroll to position [18586, 0]
click at [53, 366] on span "Run Automation" at bounding box center [50, 367] width 47 height 8
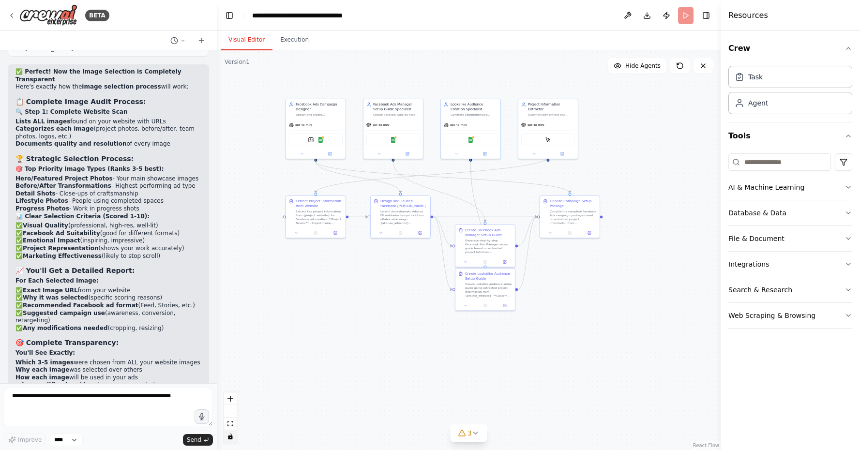
scroll to position [18540, 0]
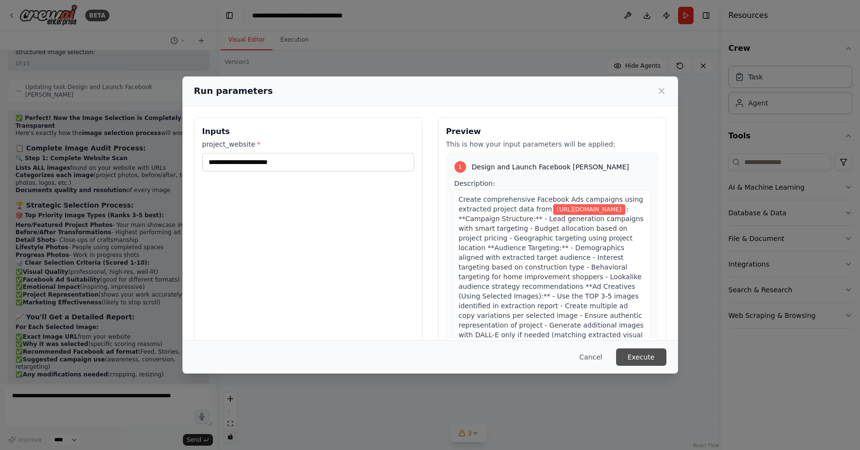
click at [627, 352] on button "Execute" at bounding box center [641, 356] width 50 height 17
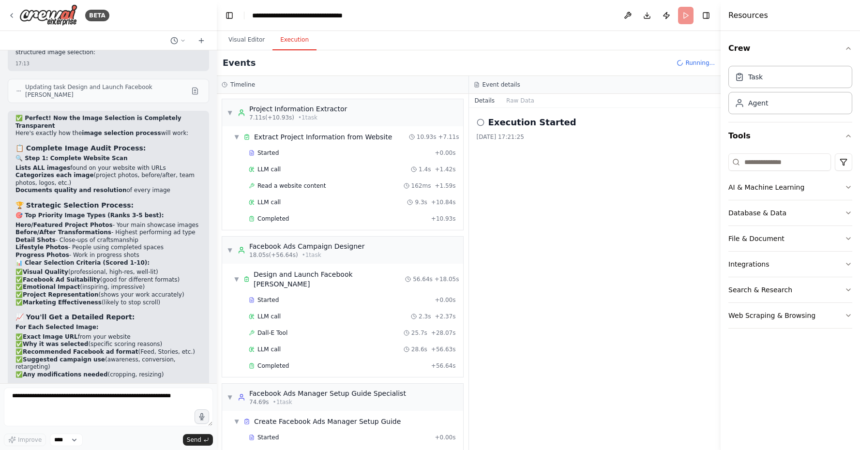
click at [281, 39] on button "Execution" at bounding box center [294, 40] width 44 height 20
click at [229, 111] on span "▼" at bounding box center [230, 113] width 6 height 8
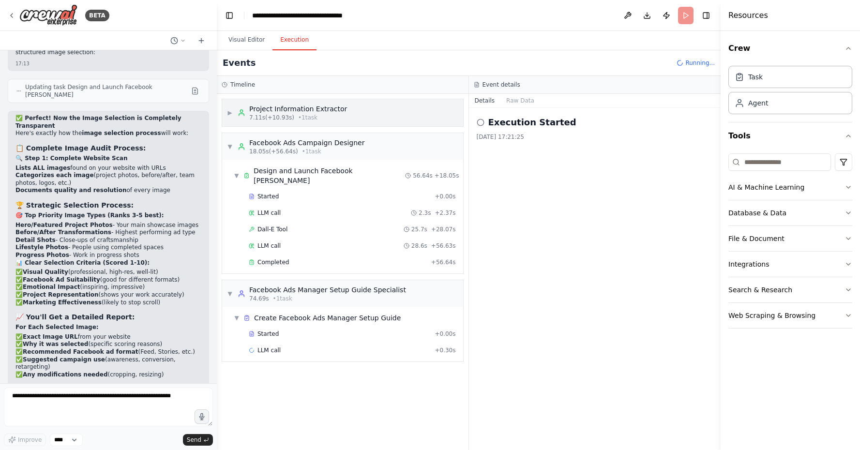
click at [230, 114] on span "▶" at bounding box center [230, 113] width 6 height 8
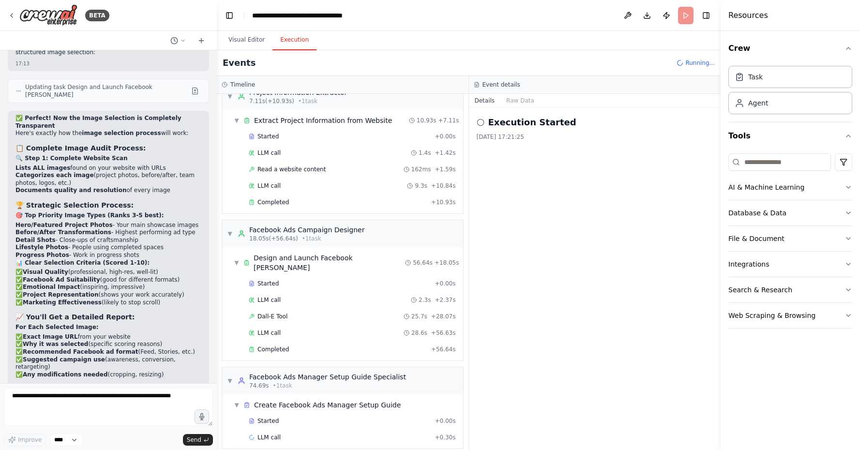
scroll to position [0, 0]
click at [231, 372] on div "▼ Facebook Ads Manager Setup Guide Specialist 74.69s • 1 task" at bounding box center [316, 380] width 179 height 17
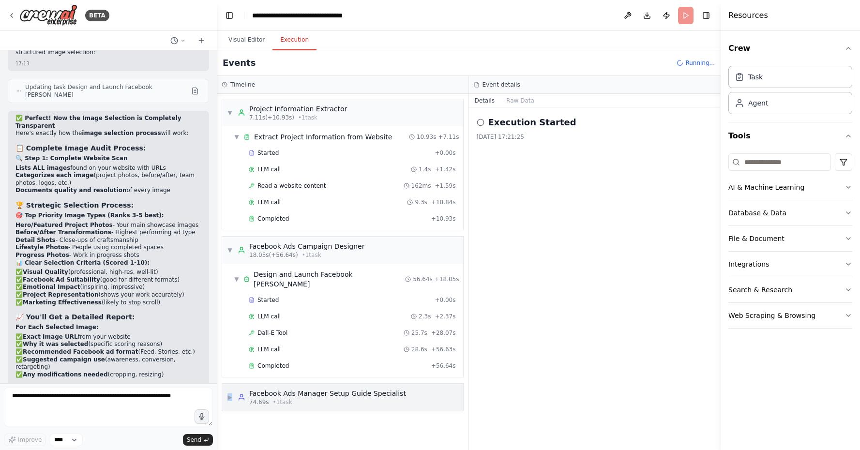
click at [231, 389] on div "▶ Facebook Ads Manager Setup Guide Specialist 74.69s • 1 task" at bounding box center [316, 397] width 179 height 17
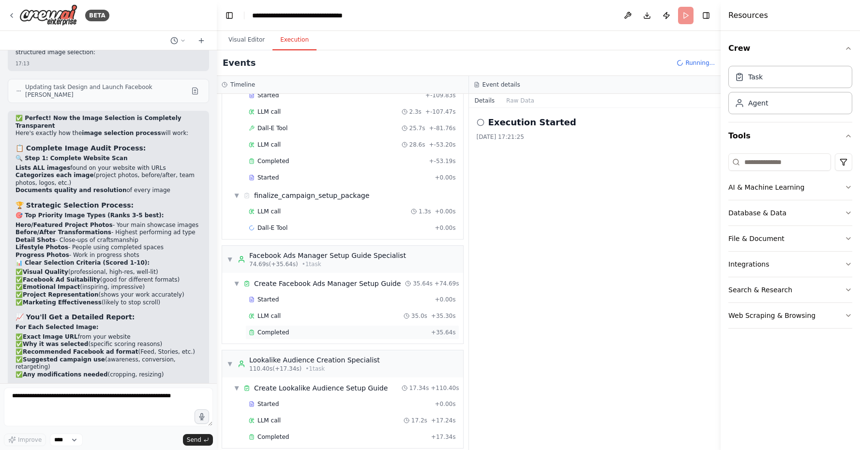
scroll to position [204, 0]
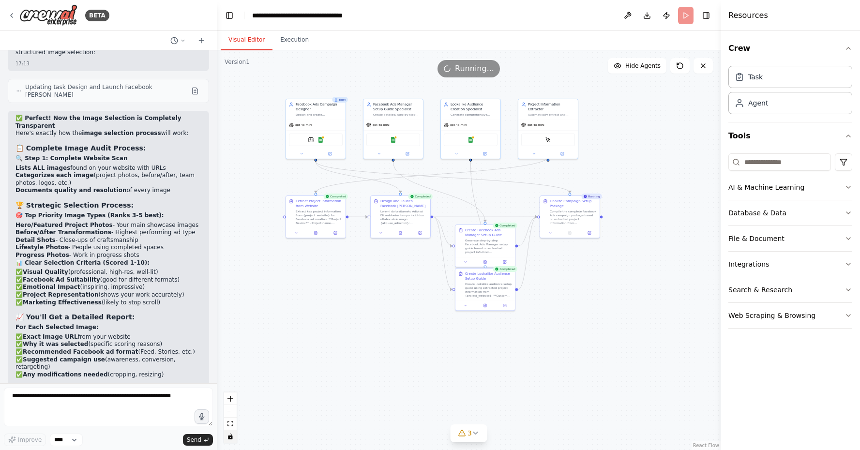
click at [243, 39] on button "Visual Editor" at bounding box center [247, 40] width 52 height 20
click at [286, 43] on button "Execution" at bounding box center [294, 40] width 44 height 20
click at [249, 46] on button "Visual Editor" at bounding box center [247, 40] width 52 height 20
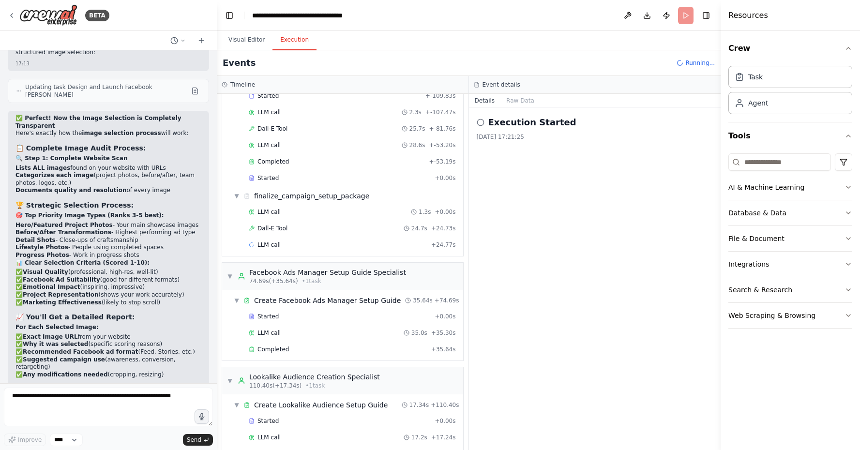
click at [288, 44] on button "Execution" at bounding box center [294, 40] width 44 height 20
click at [514, 103] on button "Raw Data" at bounding box center [520, 101] width 40 height 14
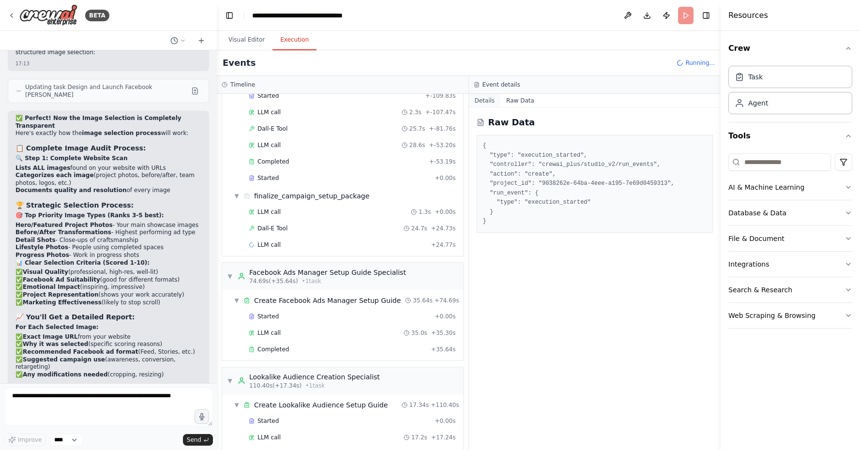
click at [484, 100] on button "Details" at bounding box center [485, 101] width 32 height 14
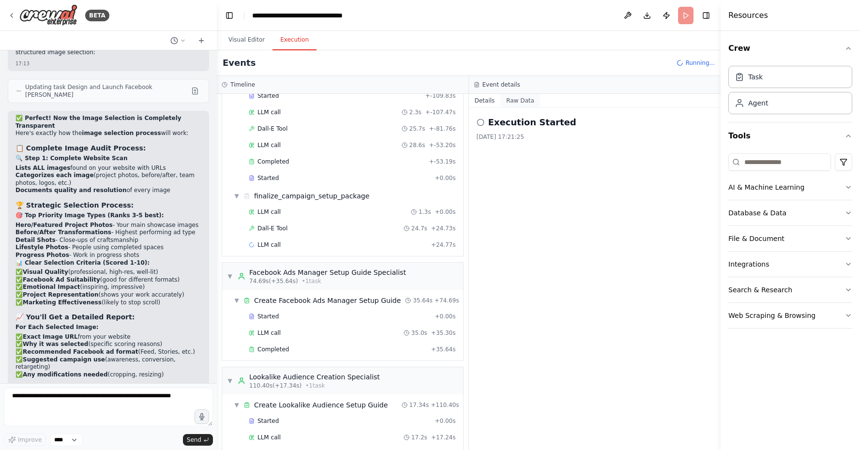
click at [515, 103] on button "Raw Data" at bounding box center [520, 101] width 40 height 14
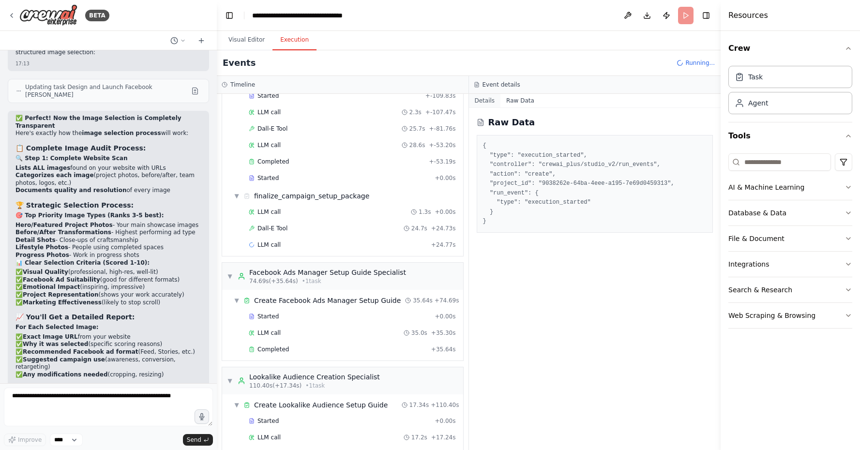
click at [484, 102] on button "Details" at bounding box center [485, 101] width 32 height 14
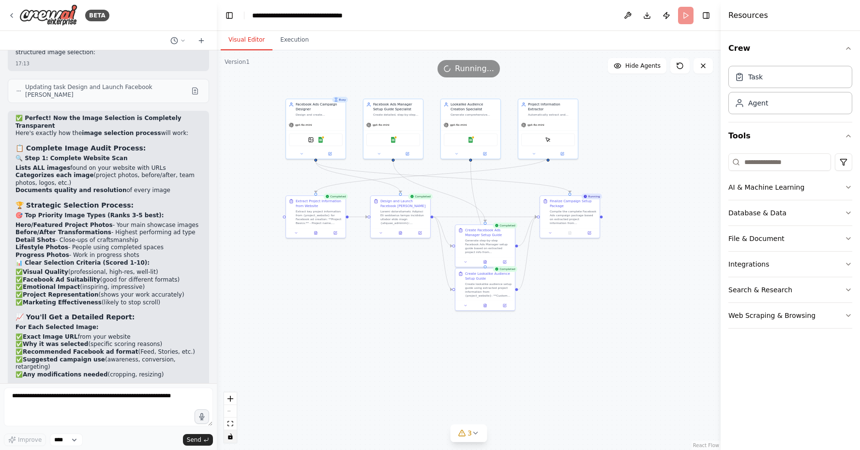
click at [250, 45] on button "Visual Editor" at bounding box center [247, 40] width 52 height 20
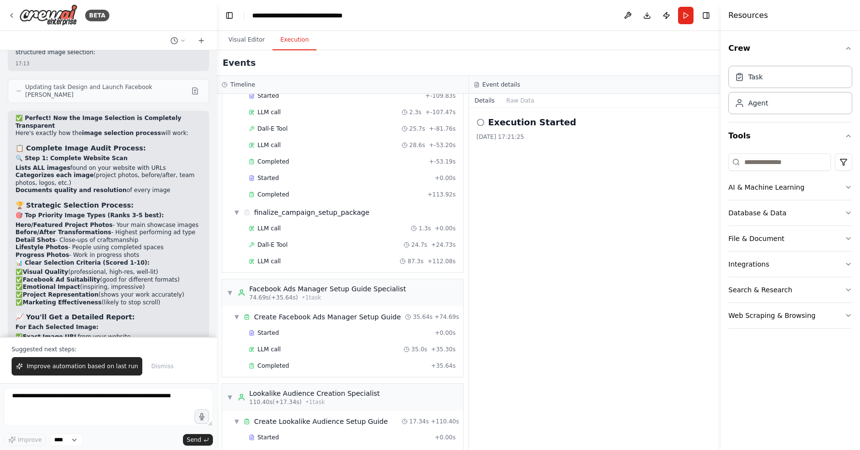
click at [289, 42] on button "Execution" at bounding box center [294, 40] width 44 height 20
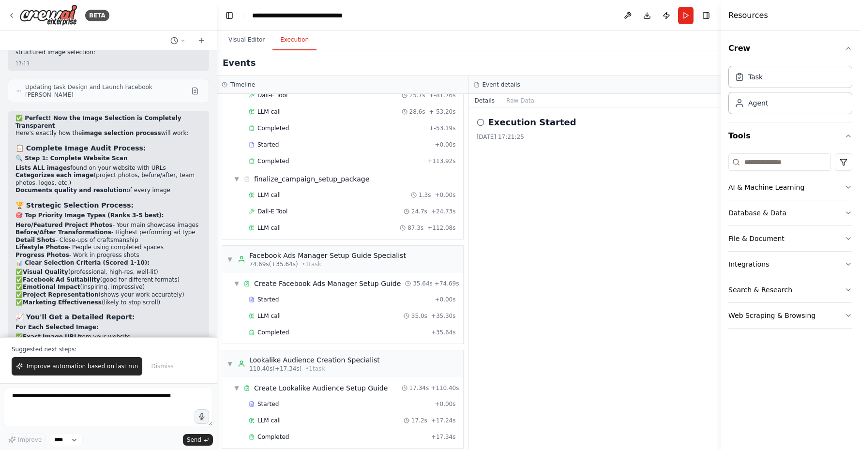
scroll to position [237, 0]
click at [519, 102] on button "Raw Data" at bounding box center [520, 101] width 40 height 14
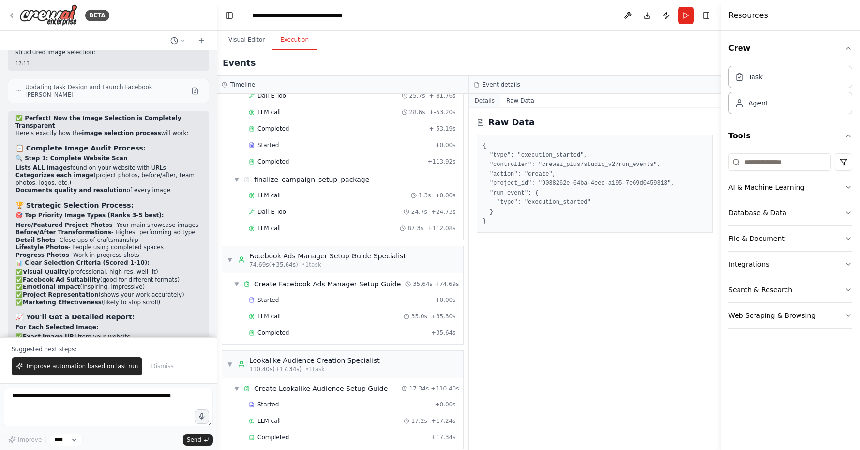
click at [483, 101] on button "Details" at bounding box center [485, 101] width 32 height 14
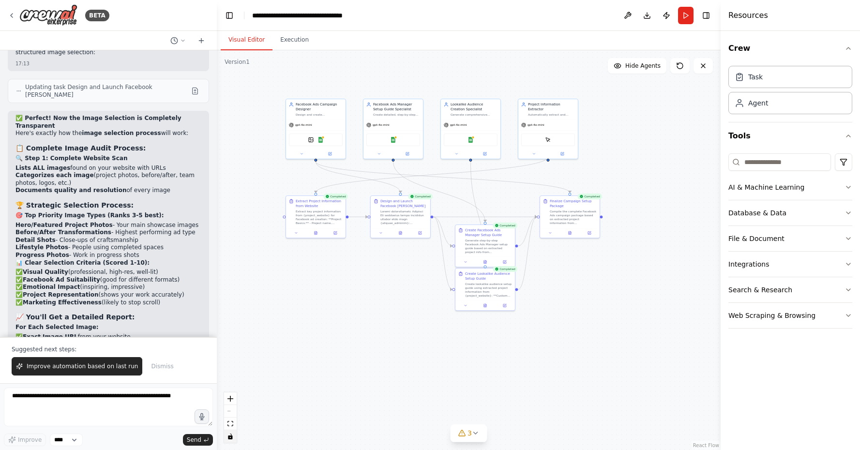
click at [252, 44] on button "Visual Editor" at bounding box center [247, 40] width 52 height 20
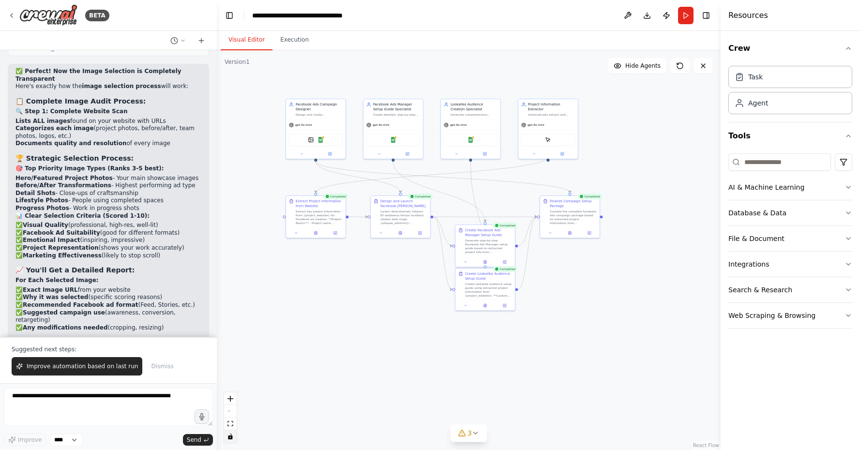
scroll to position [18586, 0]
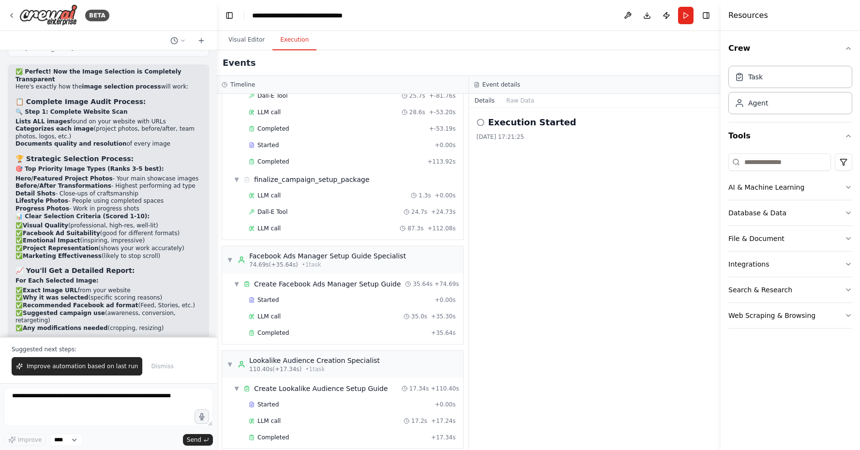
click at [304, 49] on button "Execution" at bounding box center [294, 40] width 44 height 20
click at [270, 434] on span "Completed" at bounding box center [272, 438] width 31 height 8
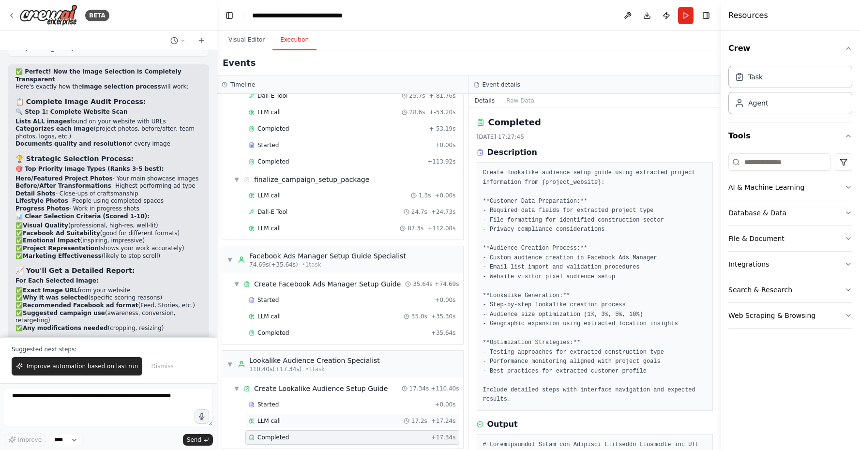
click at [291, 417] on div "LLM call 17.2s + 17.24s" at bounding box center [352, 421] width 207 height 8
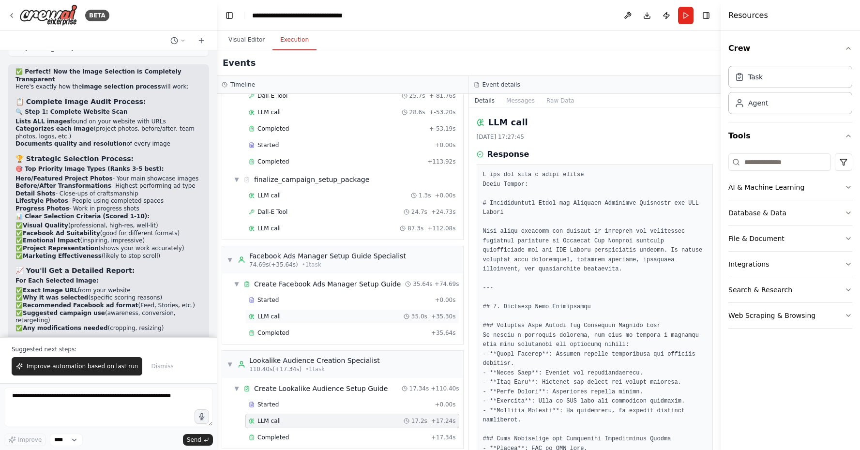
click at [295, 309] on div "LLM call 35.0s + 35.30s" at bounding box center [352, 316] width 214 height 15
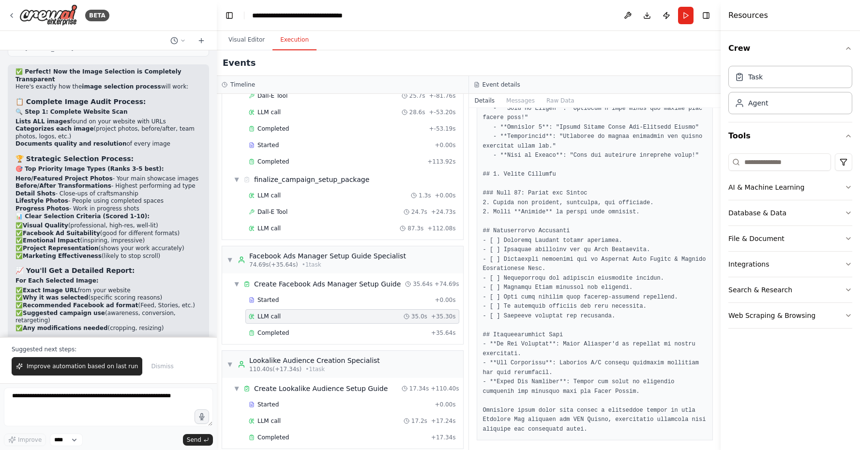
scroll to position [1189, 0]
click at [55, 418] on textarea at bounding box center [108, 407] width 209 height 39
type textarea "**********"
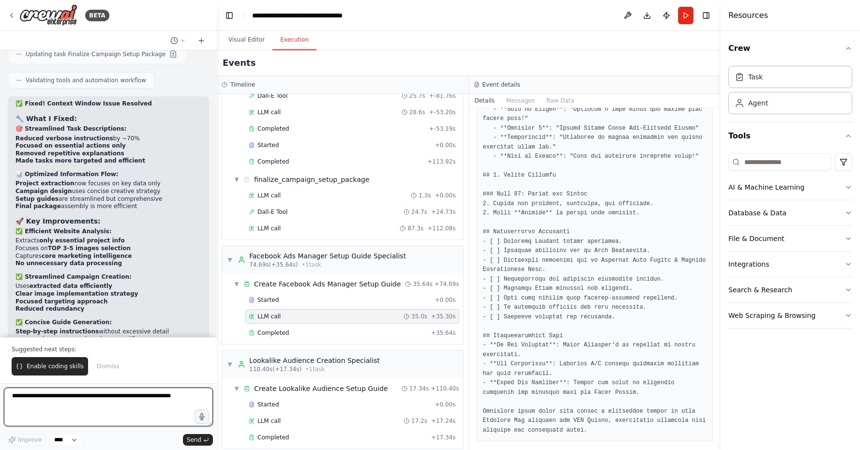
scroll to position [19299, 0]
click at [112, 396] on textarea at bounding box center [108, 407] width 209 height 39
type textarea "**********"
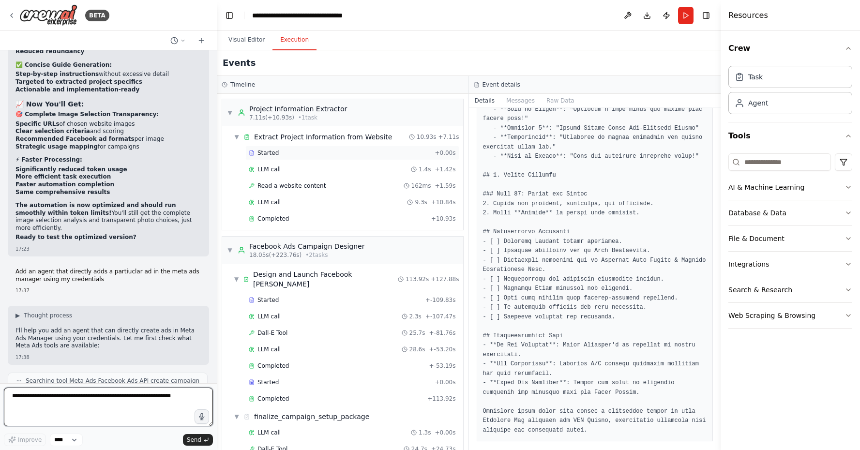
scroll to position [0, 0]
click at [386, 135] on div "▼ Extract Project Information from Website 10.93s + 7.11s" at bounding box center [346, 136] width 233 height 17
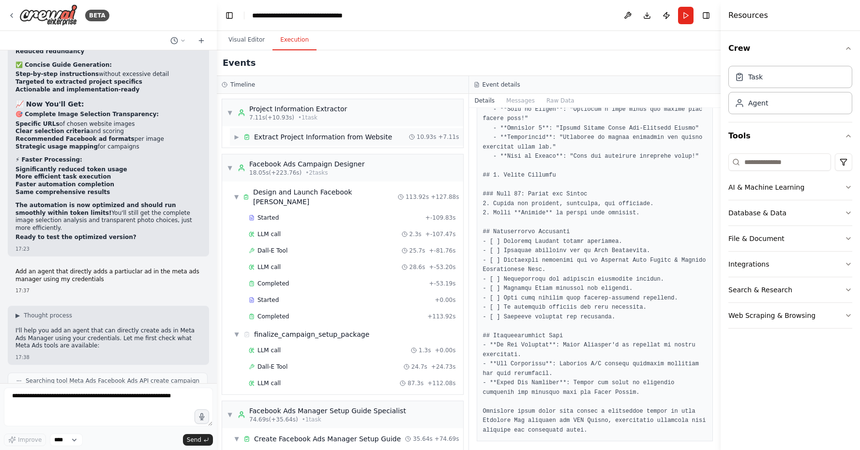
click at [385, 139] on div "▶ Extract Project Information from Website 10.93s + 7.11s" at bounding box center [346, 136] width 233 height 17
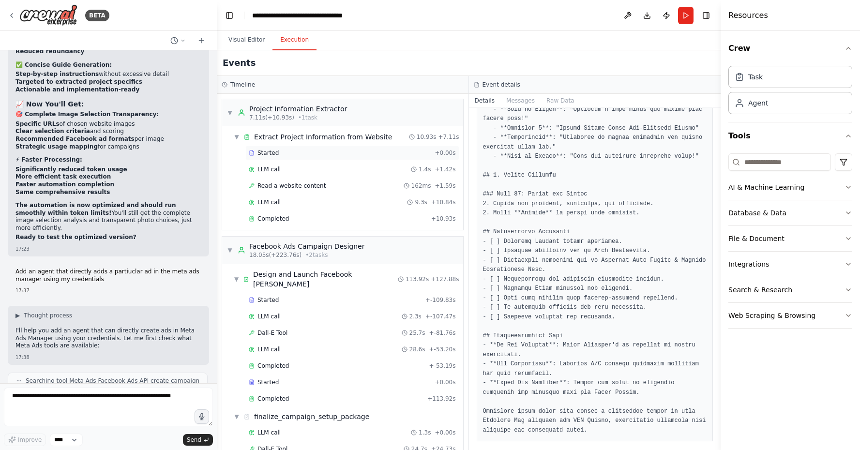
click at [351, 153] on div "Started" at bounding box center [340, 153] width 182 height 8
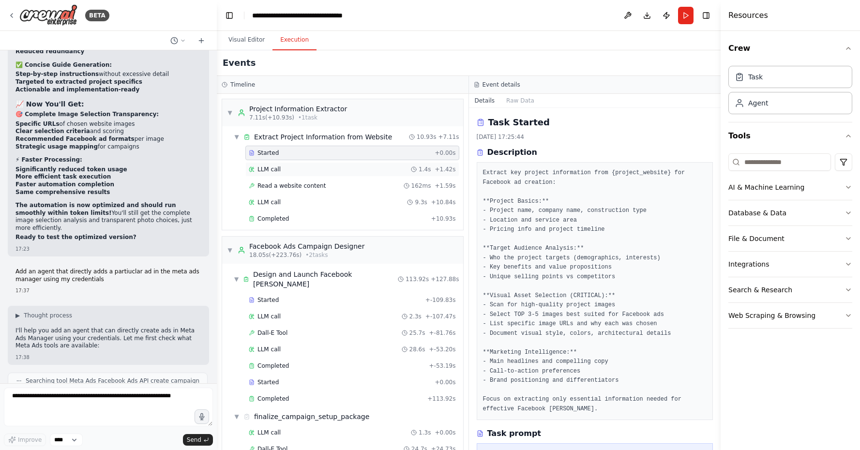
click at [364, 172] on div "LLM call 1.4s + 1.42s" at bounding box center [352, 170] width 207 height 8
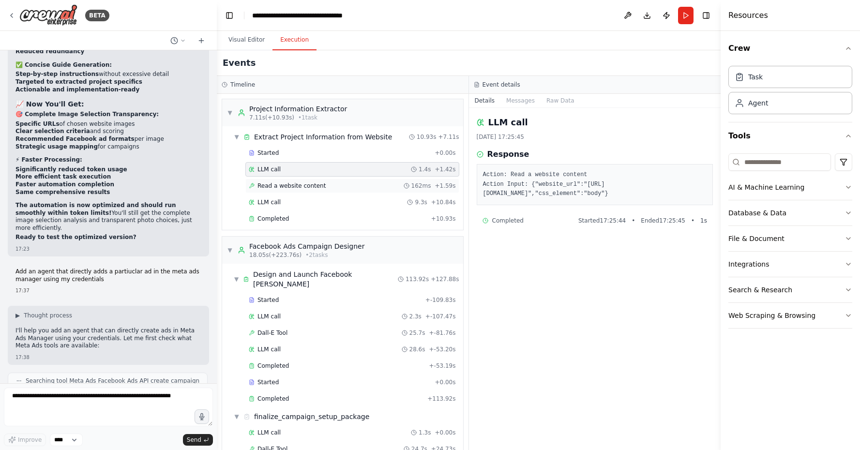
click at [358, 189] on div "Read a website content 162ms + 1.59s" at bounding box center [352, 186] width 207 height 8
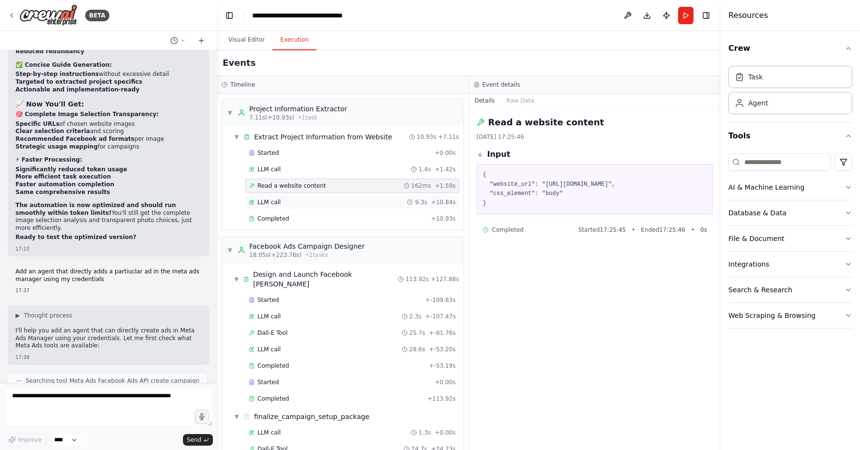
click at [349, 202] on div "LLM call 9.3s + 10.84s" at bounding box center [352, 202] width 207 height 8
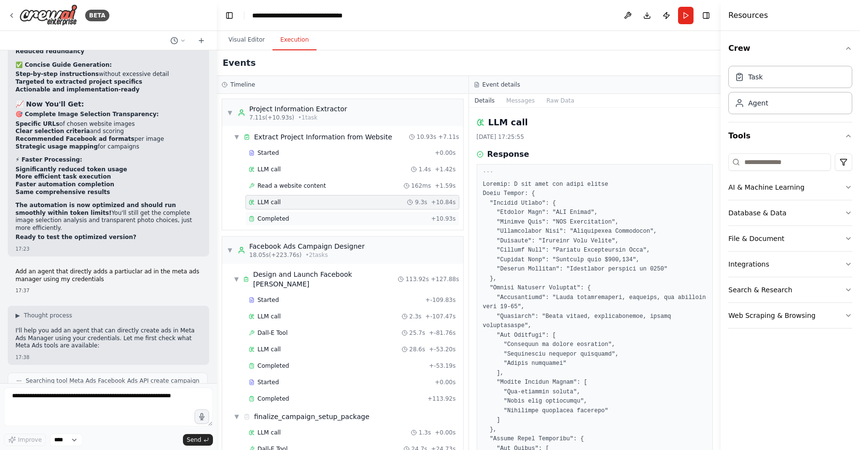
click at [321, 221] on div "Completed" at bounding box center [338, 219] width 179 height 8
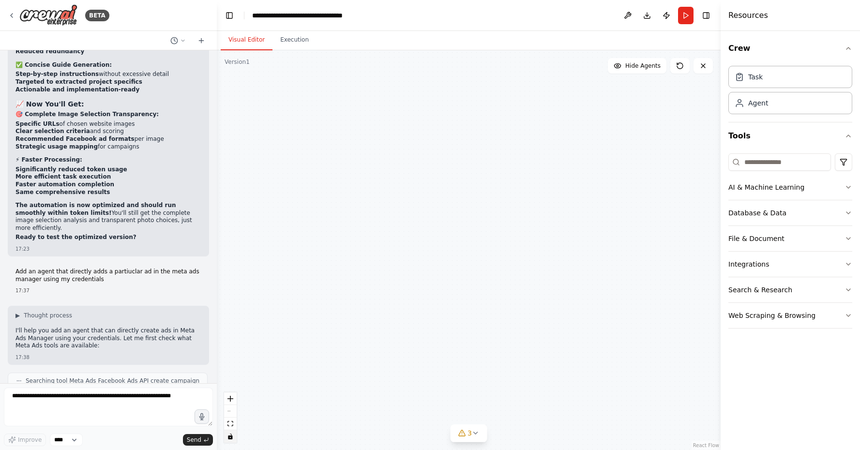
click at [244, 42] on button "Visual Editor" at bounding box center [247, 40] width 52 height 20
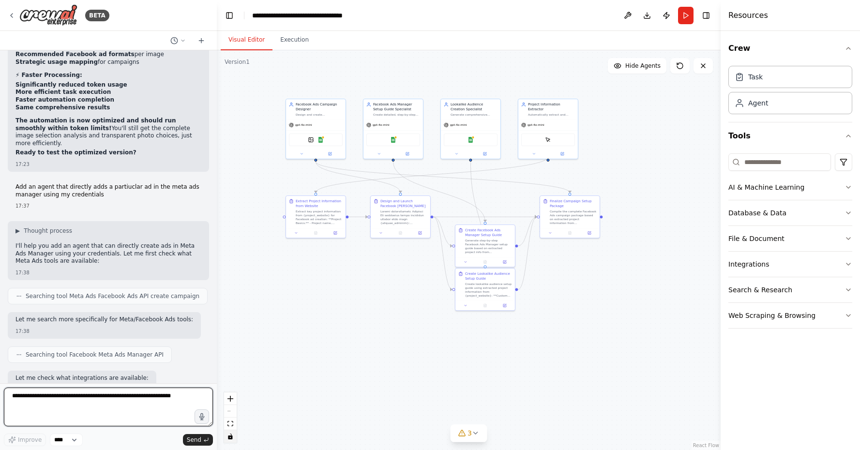
click at [107, 403] on textarea at bounding box center [108, 407] width 209 height 39
click at [72, 403] on textarea at bounding box center [108, 407] width 209 height 39
click at [71, 423] on textarea at bounding box center [108, 407] width 209 height 39
type textarea "*"
type textarea "**********"
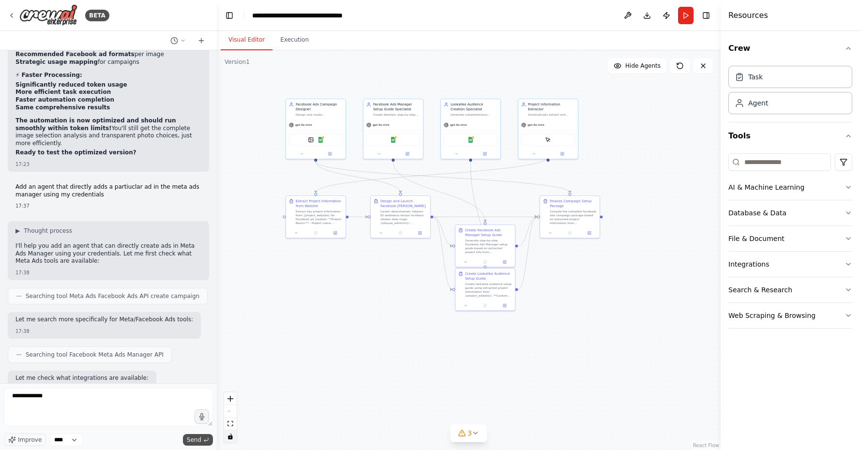
click at [199, 439] on span "Send" at bounding box center [194, 440] width 15 height 8
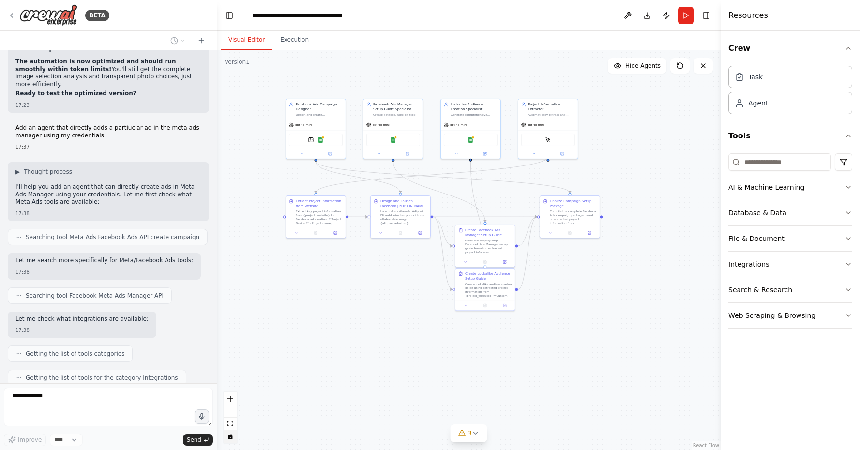
scroll to position [19725, 0]
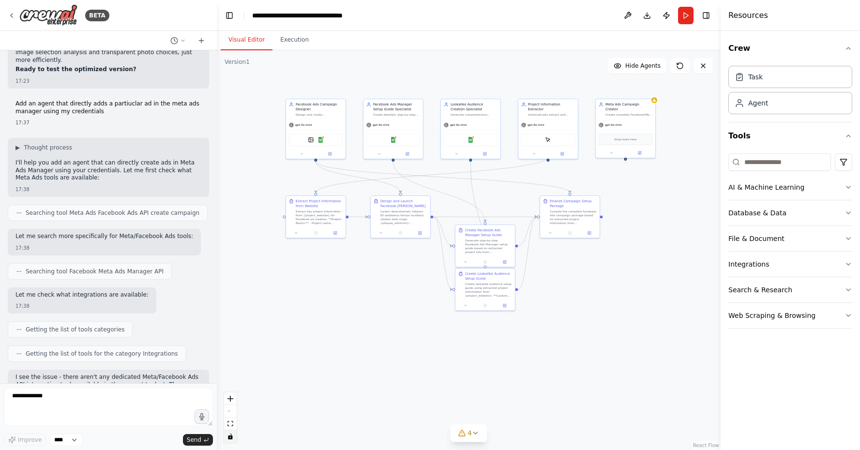
click at [109, 410] on textarea "**********" at bounding box center [108, 407] width 209 height 39
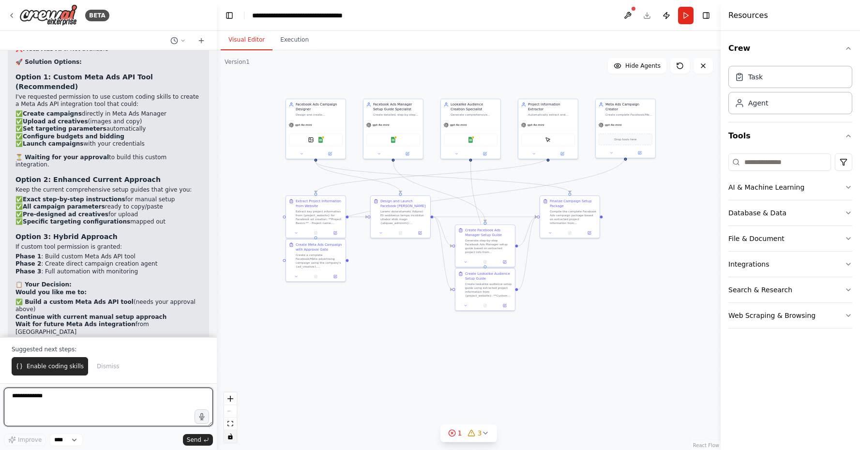
scroll to position [20189, 0]
click at [611, 150] on button at bounding box center [612, 152] width 28 height 6
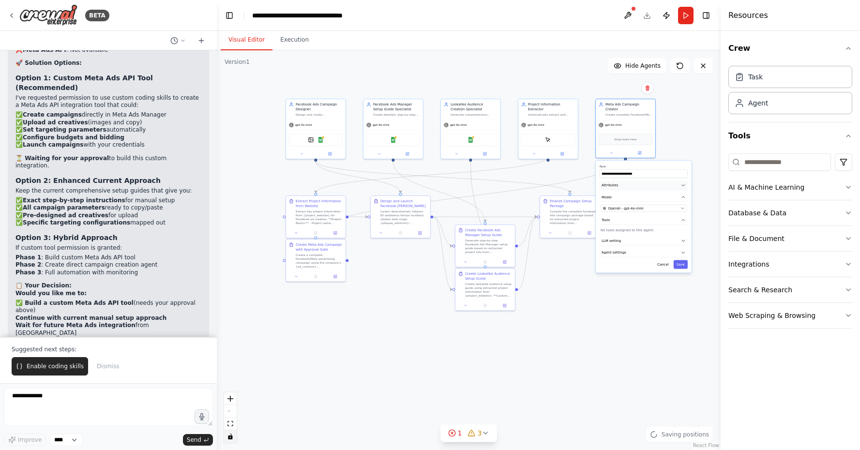
click at [619, 182] on button "Attributes" at bounding box center [644, 185] width 88 height 9
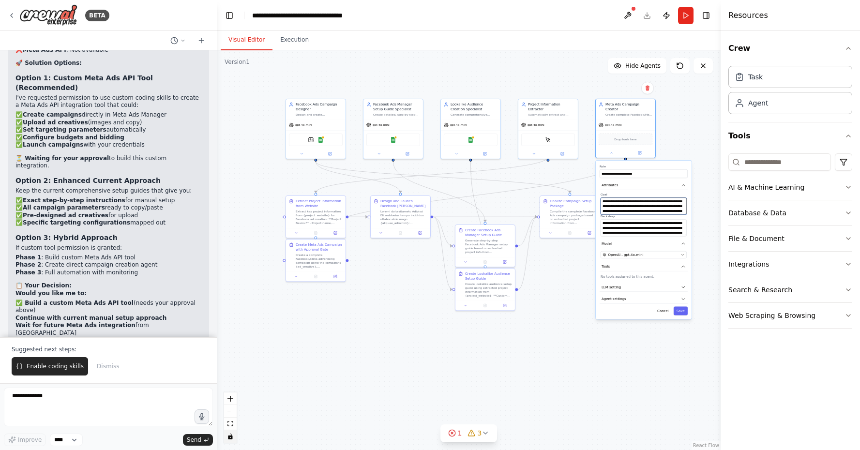
click at [624, 202] on textarea "**********" at bounding box center [644, 205] width 86 height 17
click at [637, 221] on textarea "**********" at bounding box center [644, 227] width 86 height 17
click at [638, 199] on textarea "**********" at bounding box center [644, 205] width 86 height 17
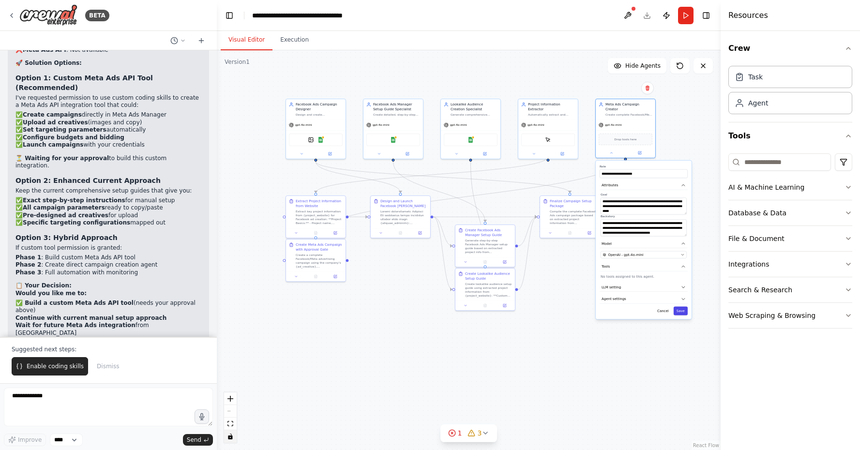
click at [680, 307] on button "Save" at bounding box center [681, 310] width 14 height 9
click at [611, 150] on icon at bounding box center [611, 152] width 4 height 4
click at [678, 241] on div "**********" at bounding box center [644, 217] width 96 height 112
click at [664, 251] on button "Agent settings" at bounding box center [644, 252] width 88 height 9
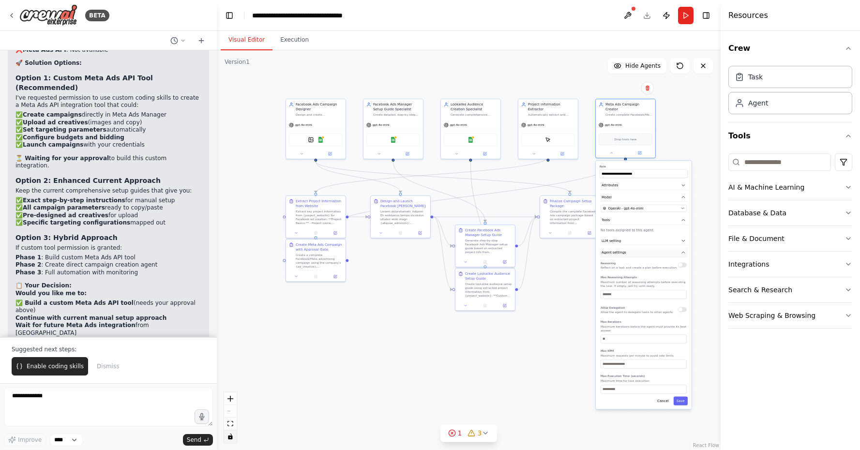
click at [664, 251] on button "Agent settings" at bounding box center [644, 252] width 88 height 9
click at [664, 248] on button "Agent settings" at bounding box center [644, 252] width 88 height 9
click at [655, 236] on button "LLM setting" at bounding box center [644, 240] width 88 height 9
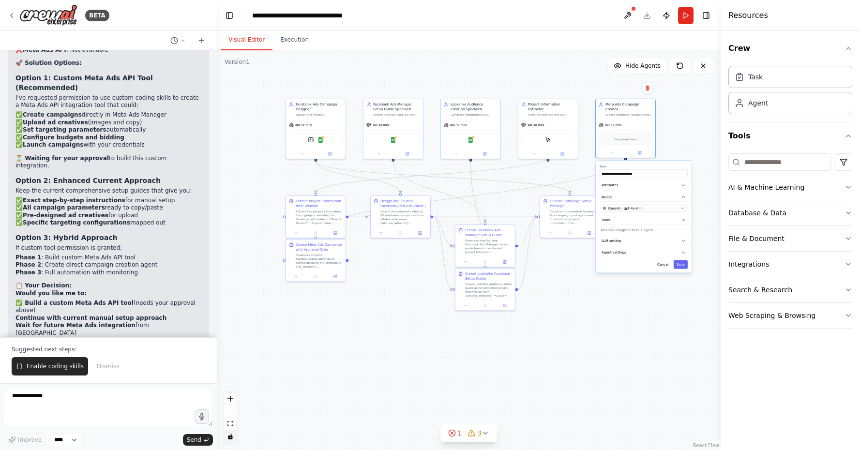
click at [629, 376] on div ".deletable-edge-delete-btn { width: 20px; height: 20px; border: 0px solid #ffff…" at bounding box center [469, 250] width 504 height 400
click at [56, 370] on span "Enable coding skills" at bounding box center [55, 367] width 57 height 8
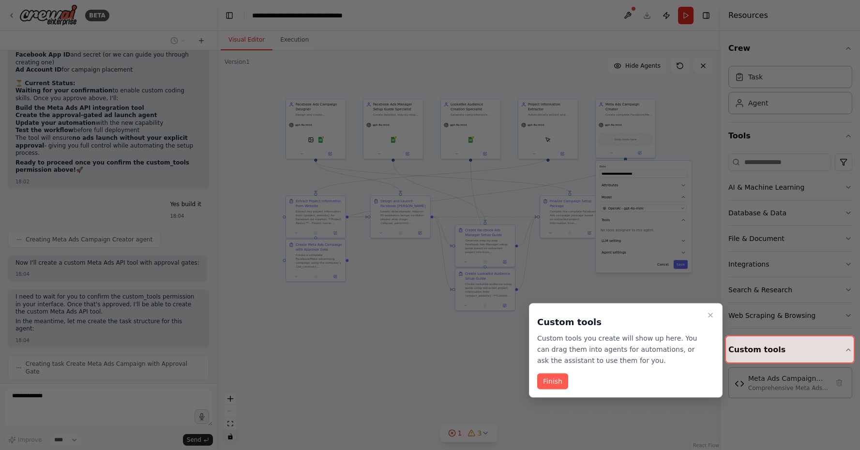
scroll to position [20805, 0]
click at [550, 380] on button "Finish" at bounding box center [552, 382] width 31 height 16
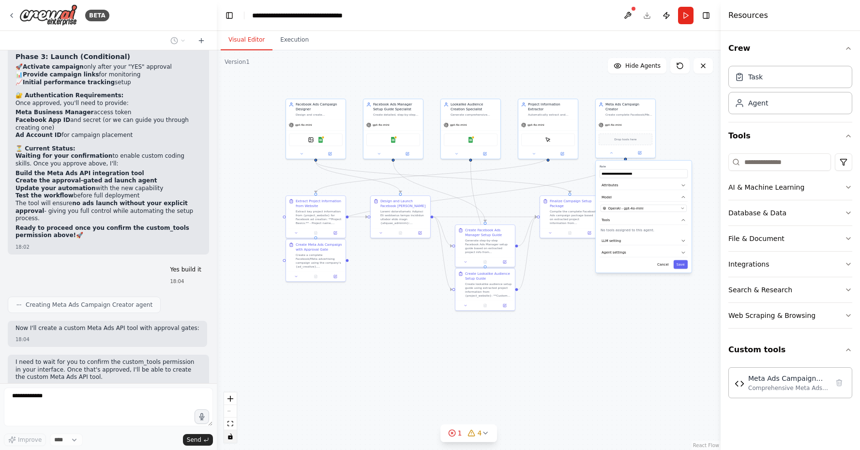
scroll to position [20740, 0]
drag, startPoint x: 61, startPoint y: 242, endPoint x: 137, endPoint y: 269, distance: 80.8
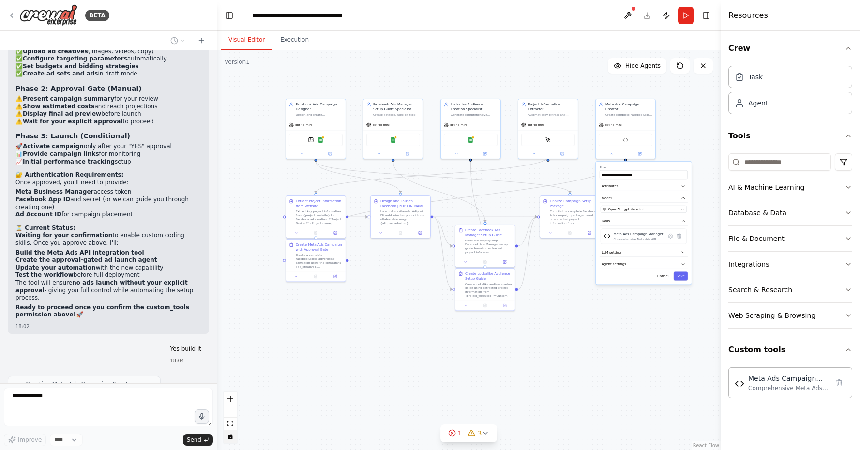
scroll to position [20651, 0]
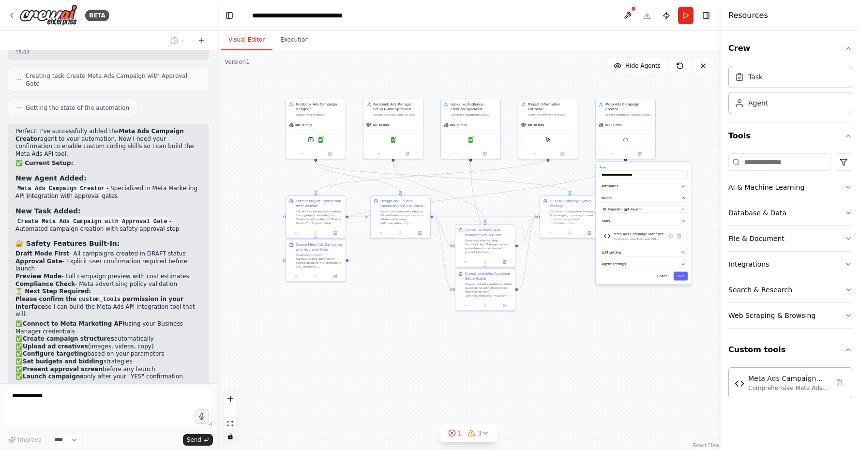
click at [573, 348] on div ".deletable-edge-delete-btn { width: 20px; height: 20px; border: 0px solid #ffff…" at bounding box center [469, 250] width 504 height 400
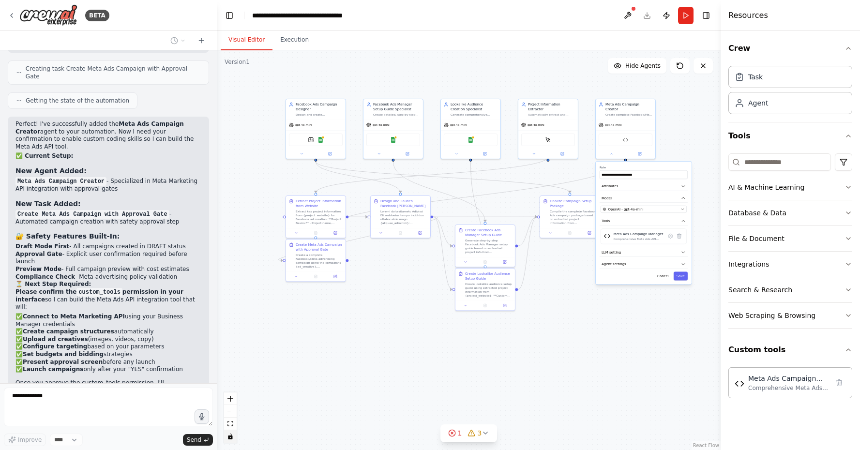
click at [619, 344] on div ".deletable-edge-delete-btn { width: 20px; height: 20px; border: 0px solid #ffff…" at bounding box center [469, 250] width 504 height 400
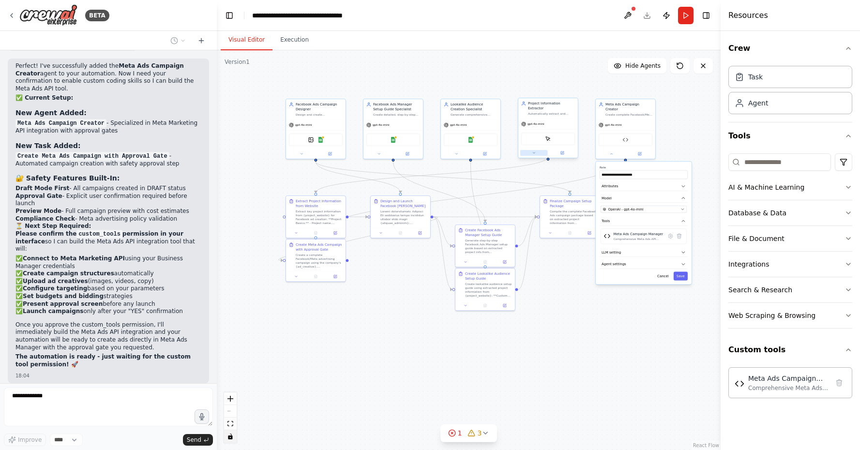
click at [533, 150] on button at bounding box center [534, 153] width 28 height 6
click at [609, 150] on button at bounding box center [612, 153] width 28 height 6
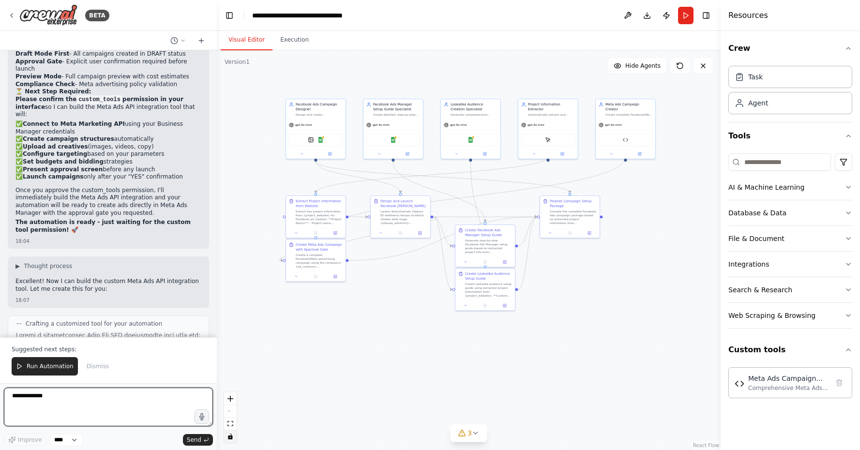
scroll to position [21349, 0]
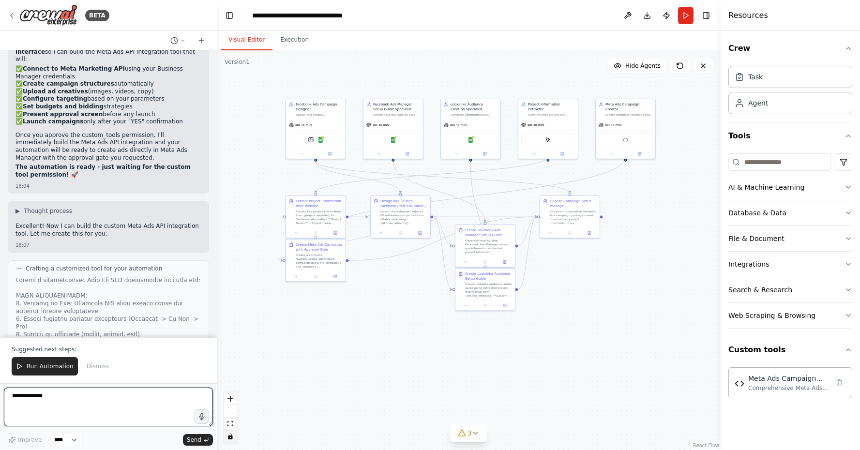
click at [134, 405] on textarea "**********" at bounding box center [108, 407] width 209 height 39
type textarea "*"
click at [551, 230] on icon at bounding box center [550, 232] width 4 height 4
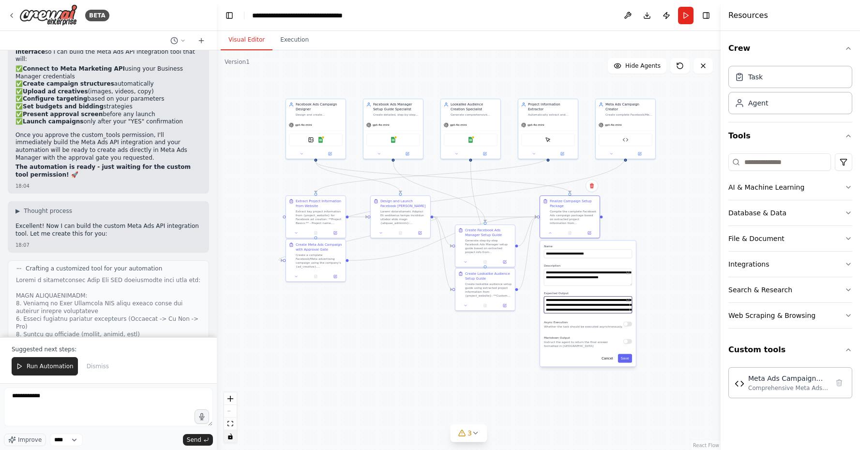
click at [574, 311] on textarea "**********" at bounding box center [588, 304] width 88 height 17
click at [586, 274] on textarea "**********" at bounding box center [588, 277] width 88 height 17
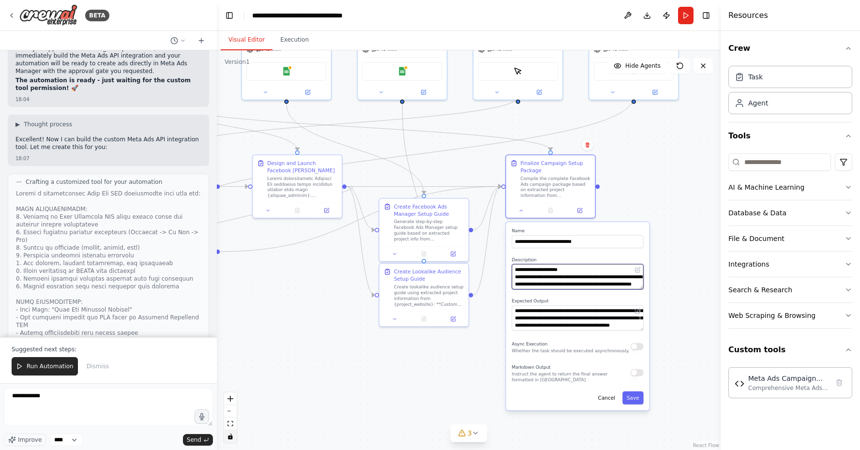
scroll to position [211, 0]
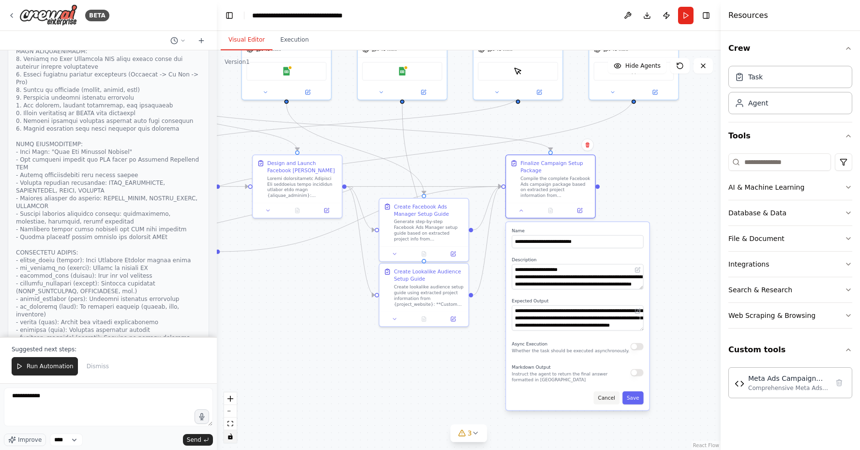
click at [609, 399] on button "Cancel" at bounding box center [607, 398] width 26 height 13
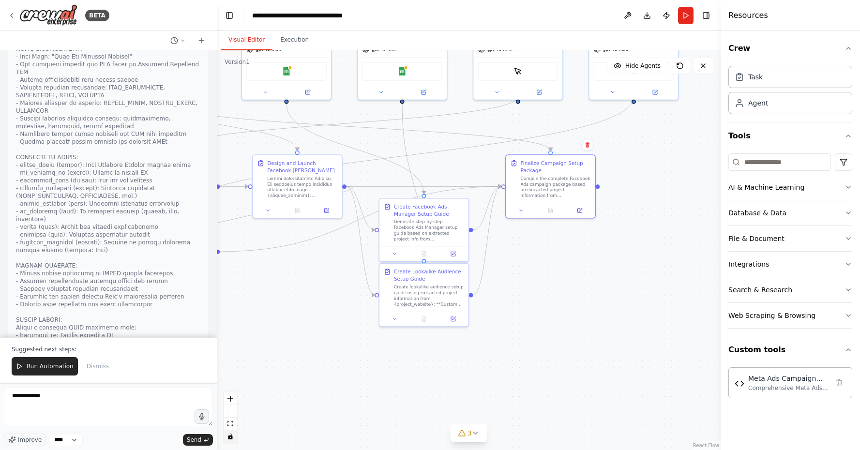
scroll to position [21690, 0]
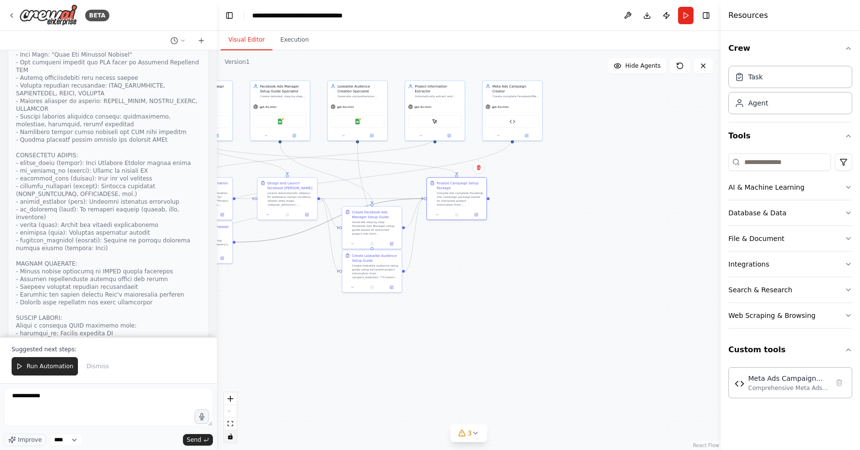
drag, startPoint x: 280, startPoint y: 240, endPoint x: 390, endPoint y: 307, distance: 129.2
click at [390, 307] on div ".deletable-edge-delete-btn { width: 20px; height: 20px; border: 0px solid #ffff…" at bounding box center [469, 250] width 504 height 400
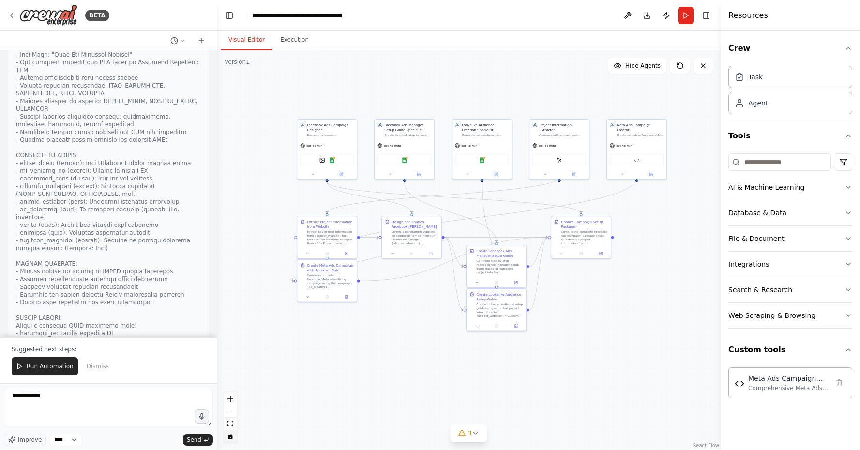
drag, startPoint x: 299, startPoint y: 264, endPoint x: 423, endPoint y: 302, distance: 129.8
click at [423, 302] on div ".deletable-edge-delete-btn { width: 20px; height: 20px; border: 0px solid #ffff…" at bounding box center [469, 250] width 504 height 400
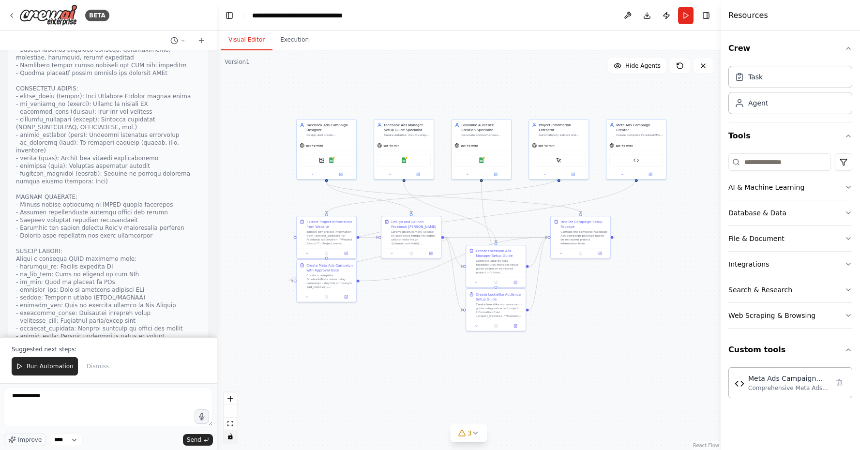
scroll to position [0, 0]
click at [28, 359] on button "Run Automation" at bounding box center [45, 366] width 66 height 18
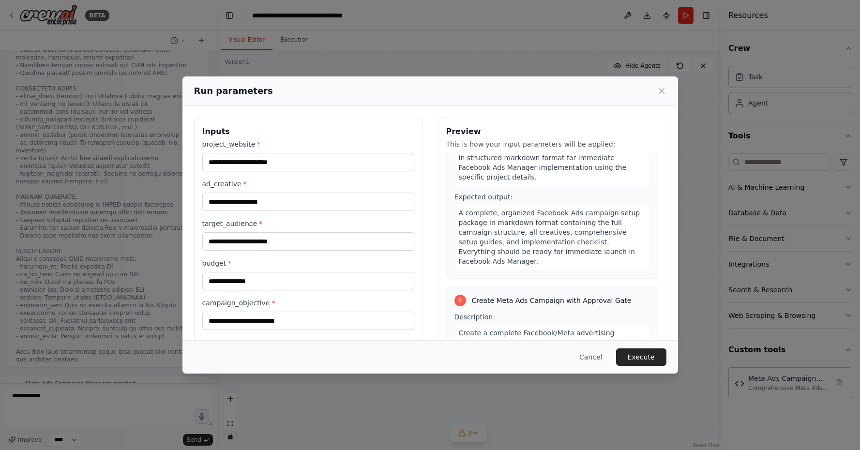
scroll to position [1441, 0]
drag, startPoint x: 202, startPoint y: 183, endPoint x: 268, endPoint y: 286, distance: 121.8
click at [266, 278] on div "**********" at bounding box center [308, 234] width 212 height 191
drag, startPoint x: 268, startPoint y: 286, endPoint x: 271, endPoint y: 308, distance: 22.4
click at [271, 308] on div "**********" at bounding box center [308, 234] width 212 height 191
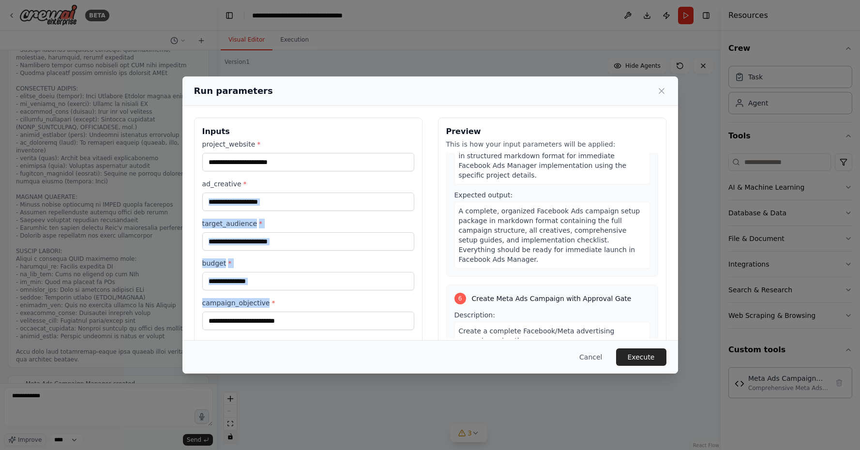
drag, startPoint x: 266, startPoint y: 304, endPoint x: 209, endPoint y: 196, distance: 123.0
click at [209, 196] on div "**********" at bounding box center [308, 234] width 212 height 191
click at [224, 186] on label "ad_creative *" at bounding box center [308, 184] width 212 height 10
click at [224, 193] on input "ad_creative *" at bounding box center [308, 202] width 212 height 18
click at [587, 360] on button "Cancel" at bounding box center [591, 356] width 38 height 17
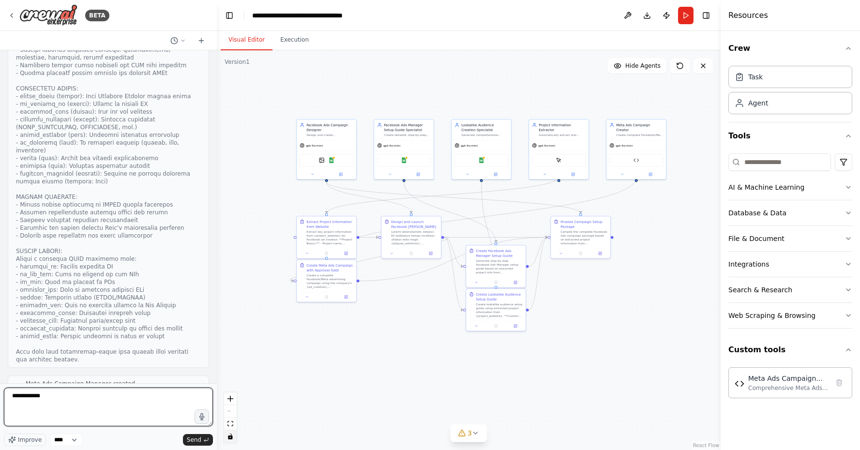
click at [105, 408] on textarea "**********" at bounding box center [108, 407] width 209 height 39
drag, startPoint x: 104, startPoint y: 408, endPoint x: 80, endPoint y: 404, distance: 24.5
click at [80, 404] on textarea "**********" at bounding box center [108, 407] width 209 height 39
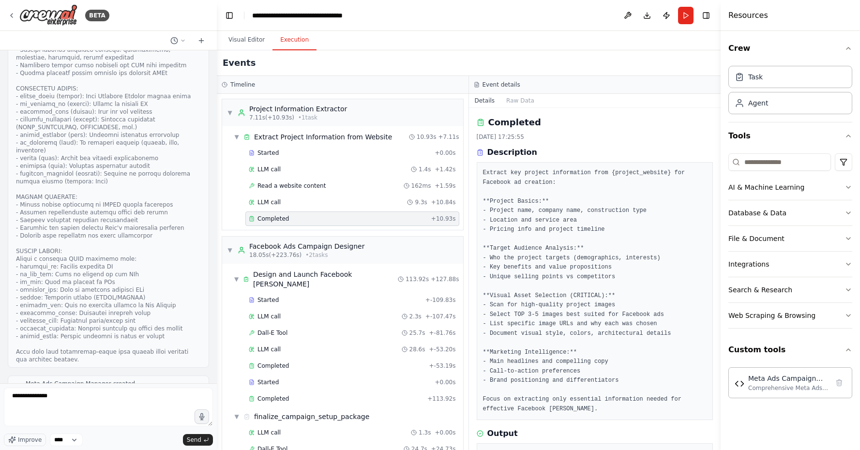
click at [284, 48] on button "Execution" at bounding box center [294, 40] width 44 height 20
click at [230, 109] on span "▼" at bounding box center [230, 113] width 6 height 8
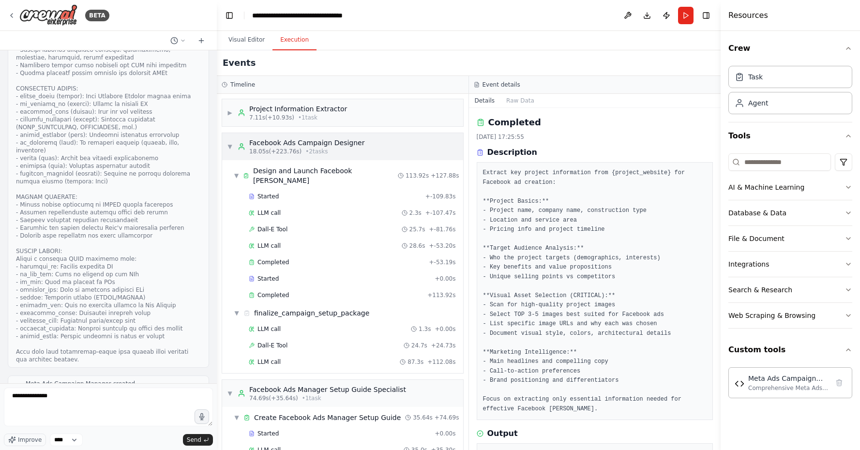
click at [225, 139] on div "▼ Facebook Ads Campaign Designer 18.05s (+223.76s) • 2 task s" at bounding box center [342, 146] width 241 height 27
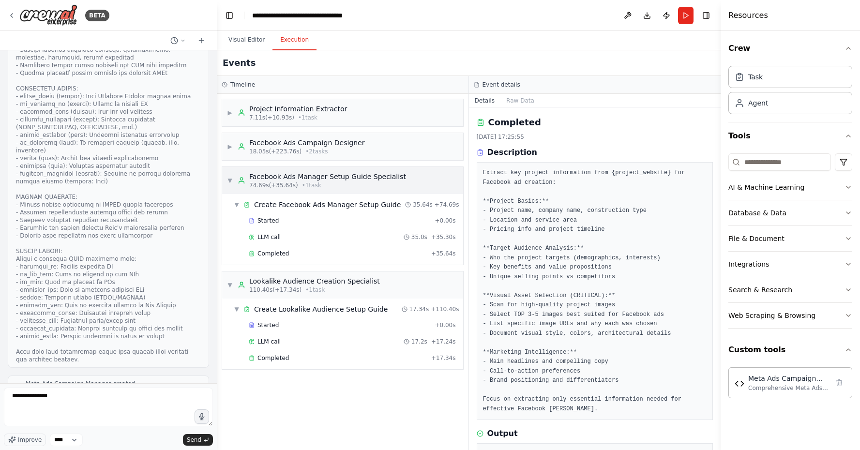
click at [229, 180] on span "▼" at bounding box center [230, 181] width 6 height 8
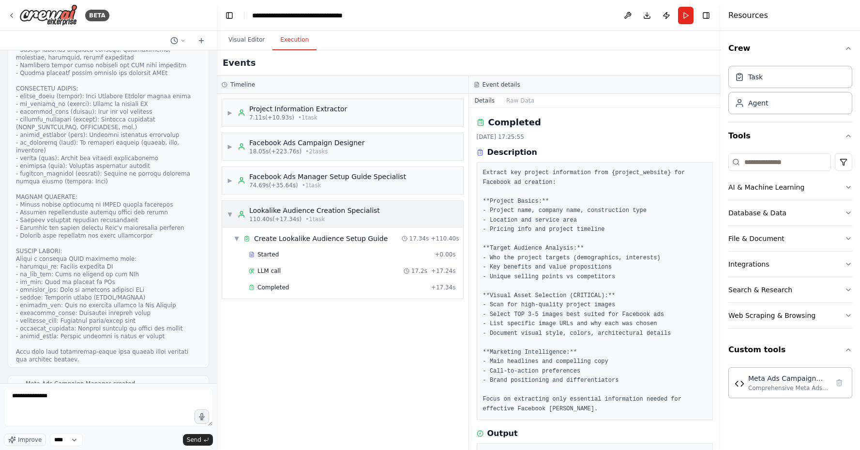
click at [232, 214] on span "▼" at bounding box center [230, 215] width 6 height 8
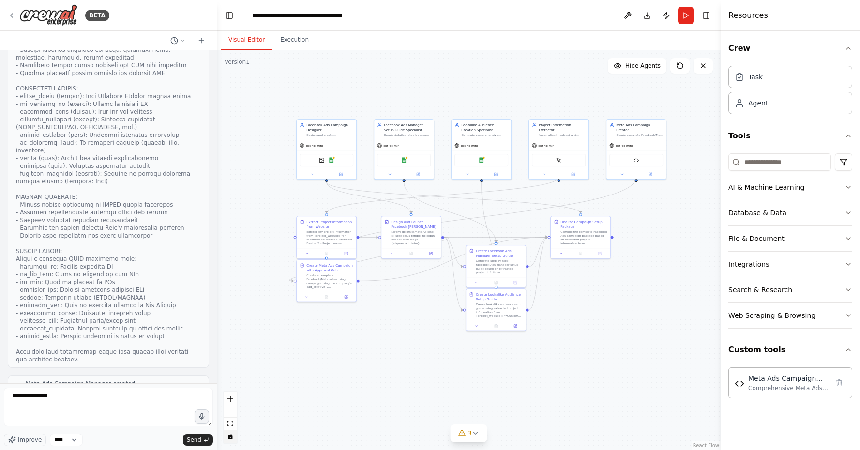
click at [250, 40] on button "Visual Editor" at bounding box center [247, 40] width 52 height 20
click at [74, 397] on textarea "**********" at bounding box center [108, 407] width 209 height 39
click at [691, 11] on button "Run" at bounding box center [685, 15] width 15 height 17
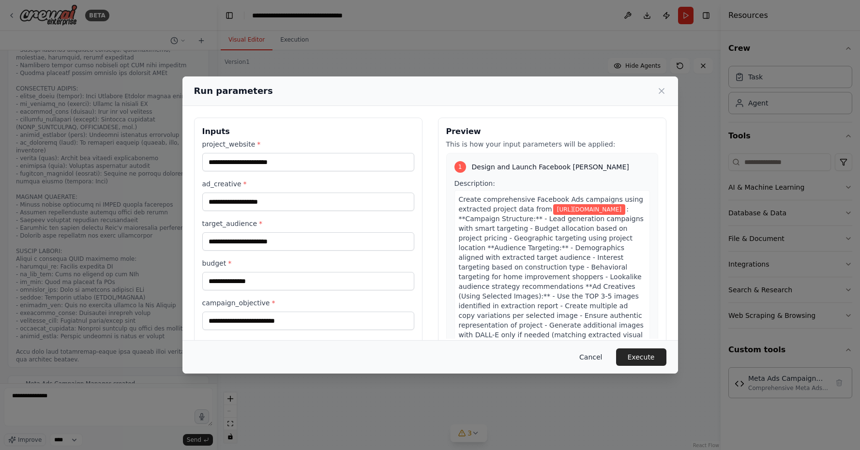
click at [592, 355] on button "Cancel" at bounding box center [591, 356] width 38 height 17
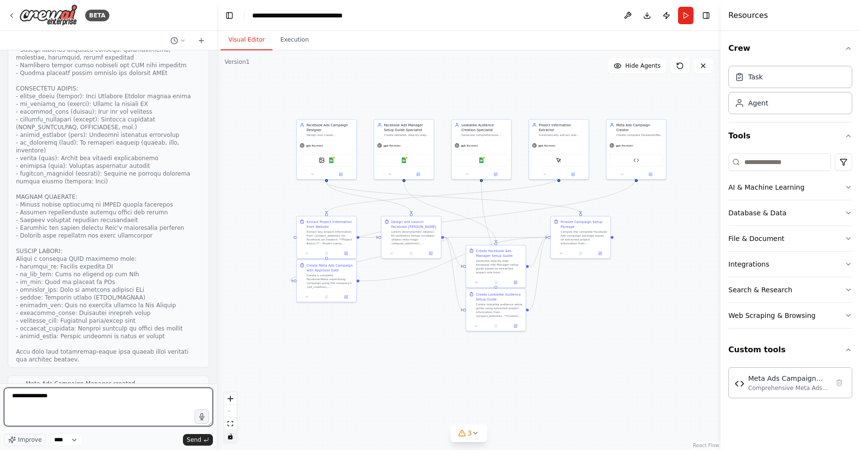
click at [85, 408] on textarea "**********" at bounding box center [108, 407] width 209 height 39
click at [682, 19] on button "Run" at bounding box center [685, 15] width 15 height 17
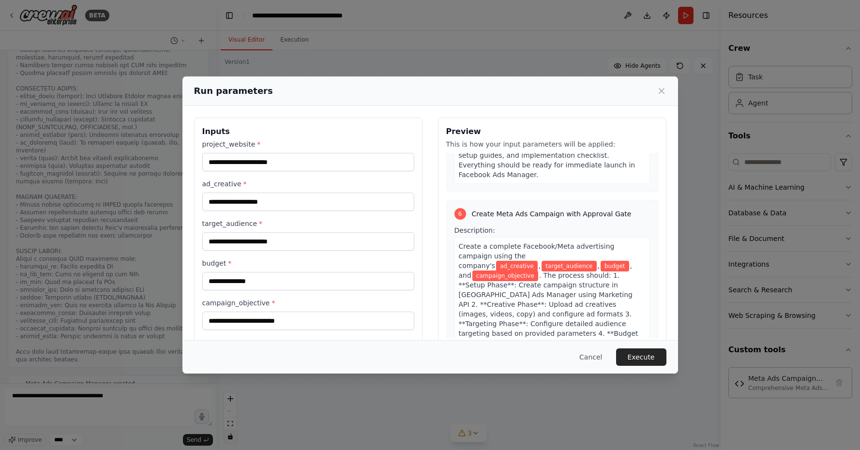
scroll to position [1526, 0]
click at [531, 261] on span "ad_creative" at bounding box center [517, 266] width 42 height 11
click at [593, 354] on button "Cancel" at bounding box center [591, 356] width 38 height 17
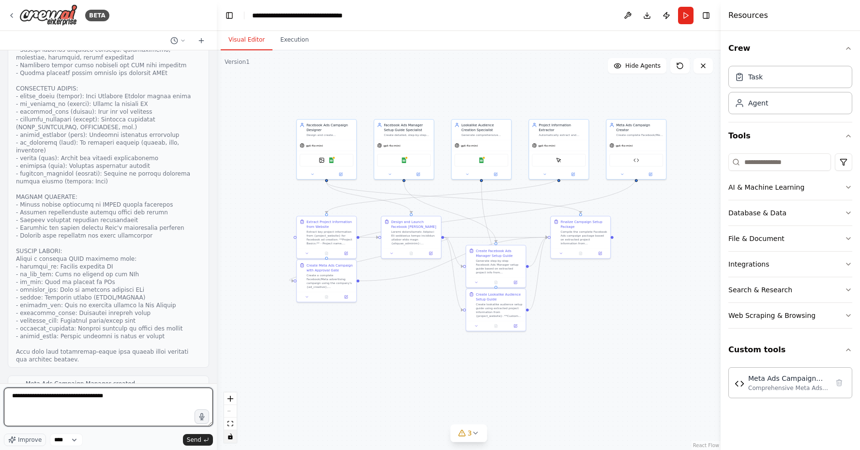
click at [146, 394] on textarea "**********" at bounding box center [108, 407] width 209 height 39
click at [689, 13] on button "Run" at bounding box center [685, 15] width 15 height 17
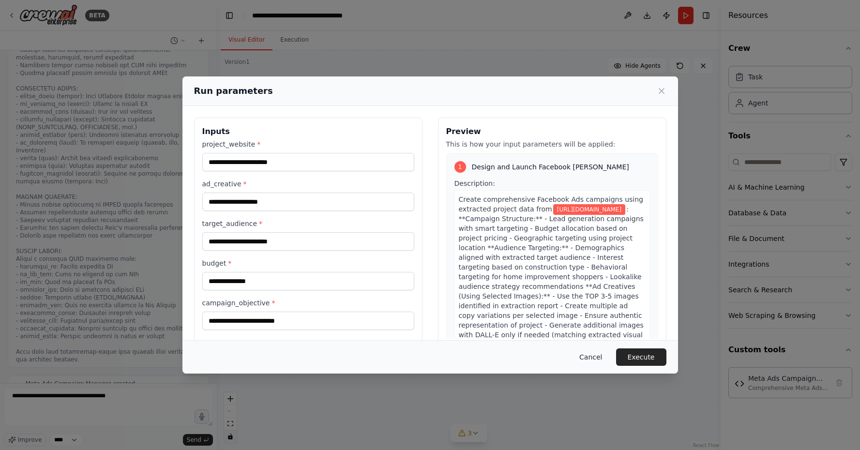
click at [596, 365] on button "Cancel" at bounding box center [591, 356] width 38 height 17
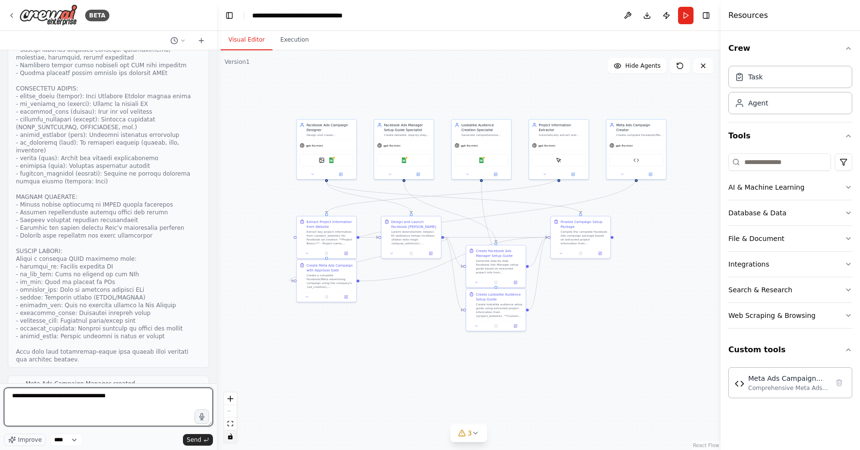
click at [134, 410] on textarea "**********" at bounding box center [108, 407] width 209 height 39
type textarea "**********"
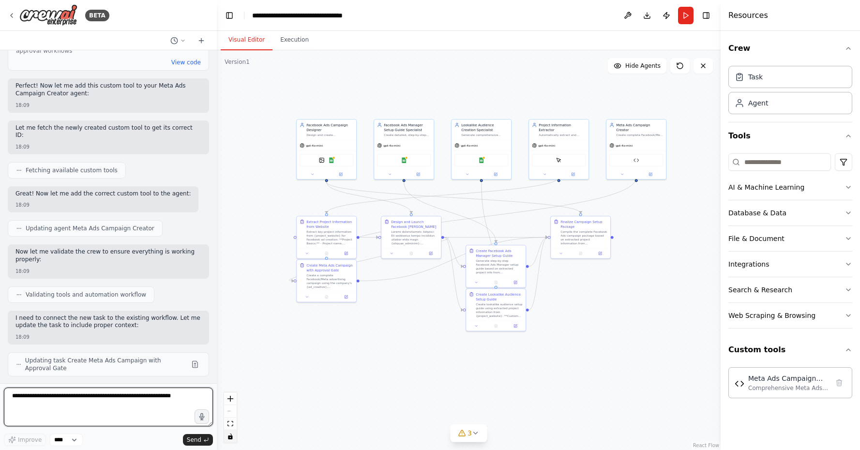
scroll to position [0, 0]
click at [680, 18] on button "Run" at bounding box center [685, 15] width 15 height 17
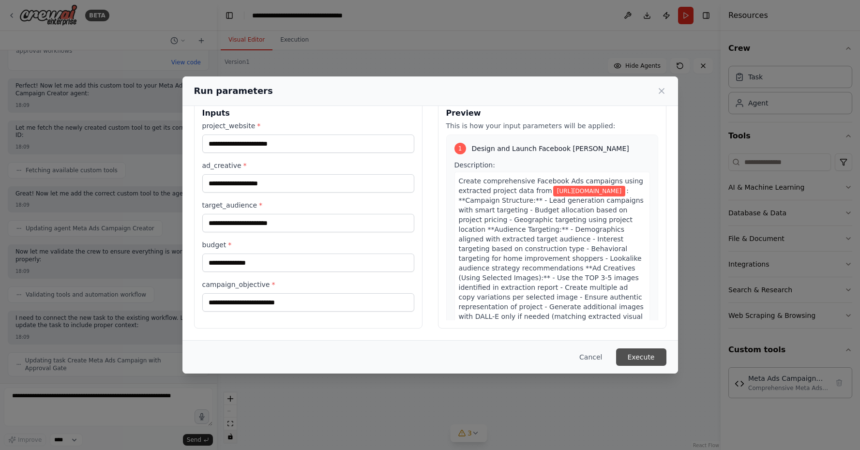
scroll to position [18, 0]
click at [598, 353] on button "Cancel" at bounding box center [591, 356] width 38 height 17
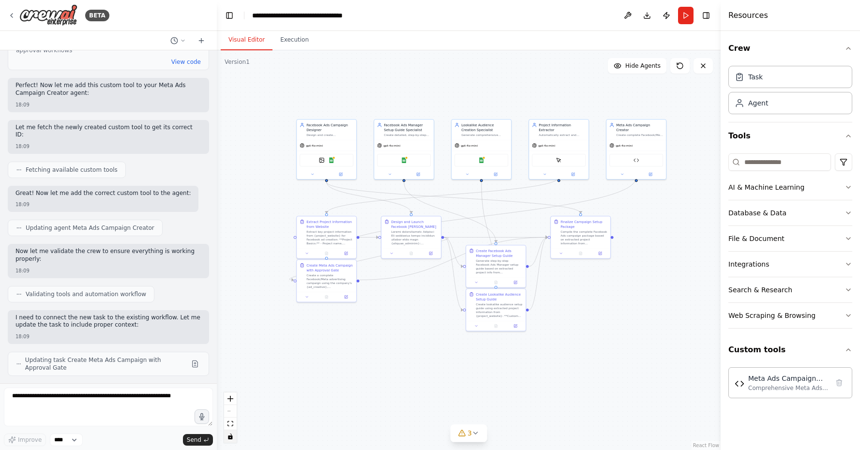
scroll to position [22125, 0]
click at [47, 402] on textarea at bounding box center [108, 407] width 209 height 39
type textarea "**********"
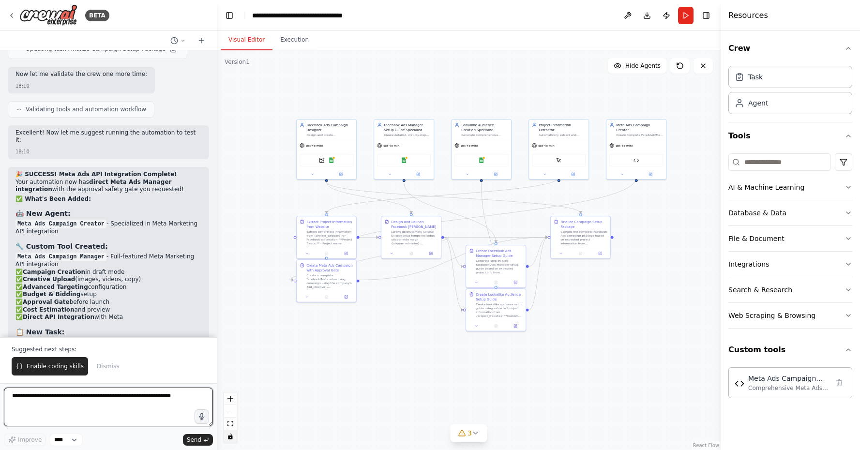
scroll to position [22585, 0]
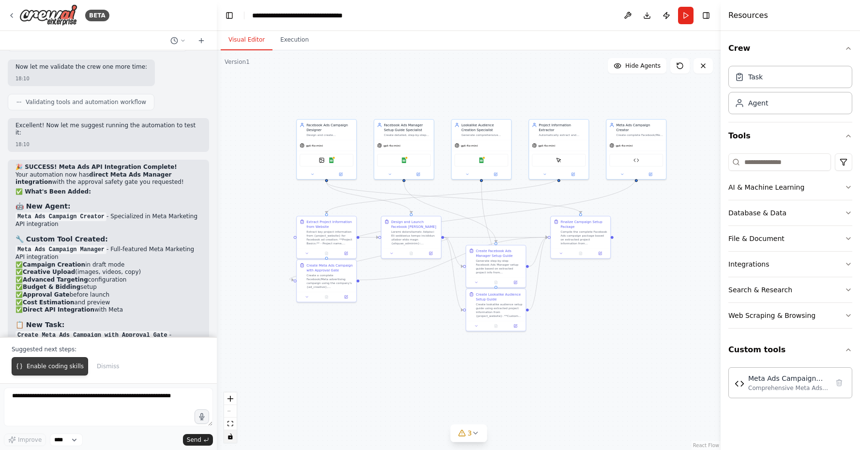
click at [48, 363] on span "Enable coding skills" at bounding box center [55, 367] width 57 height 8
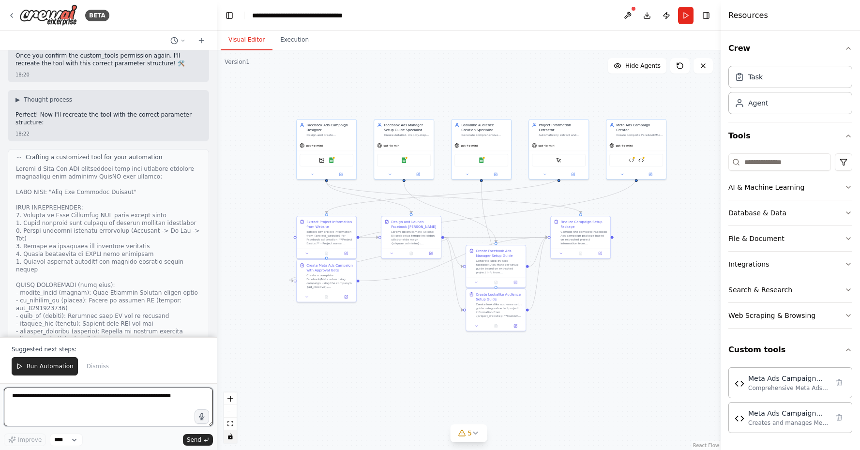
scroll to position [0, 0]
click at [61, 367] on span "Run Automation" at bounding box center [50, 367] width 47 height 8
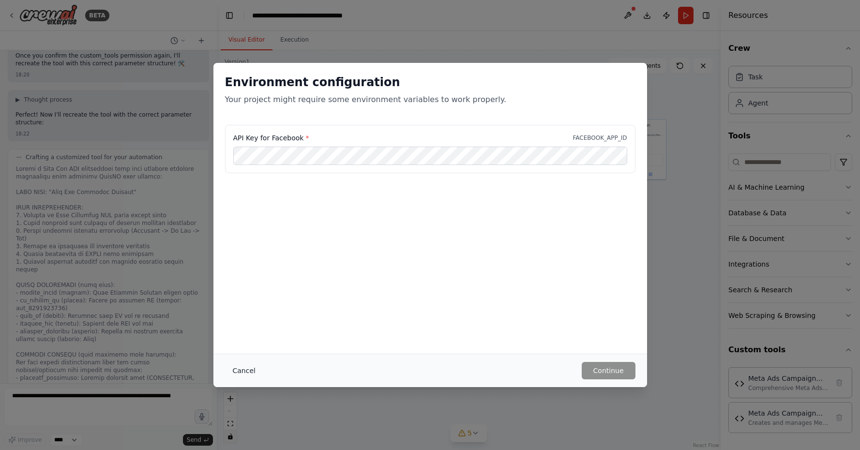
click at [247, 371] on button "Cancel" at bounding box center [244, 370] width 38 height 17
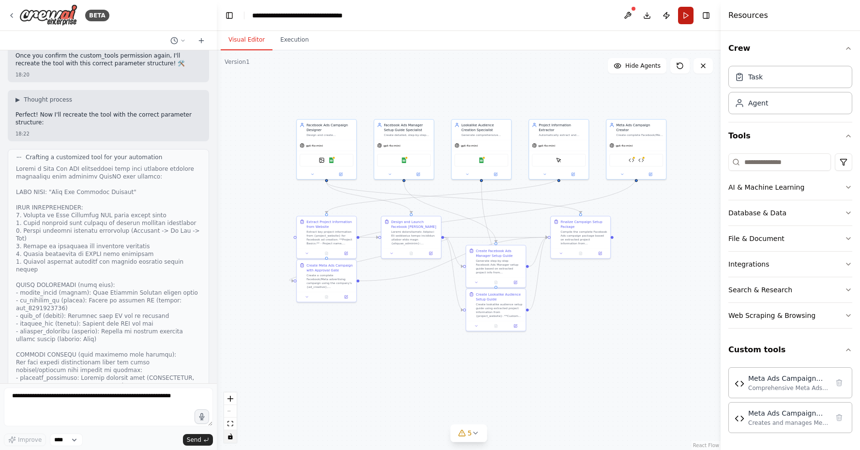
click at [683, 18] on button "Run" at bounding box center [685, 15] width 15 height 17
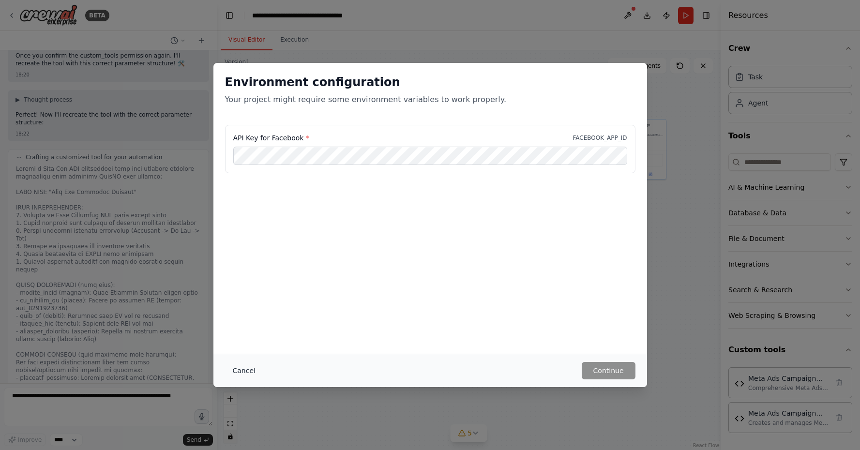
drag, startPoint x: 355, startPoint y: 299, endPoint x: 236, endPoint y: 373, distance: 140.0
click at [236, 373] on button "Cancel" at bounding box center [244, 370] width 38 height 17
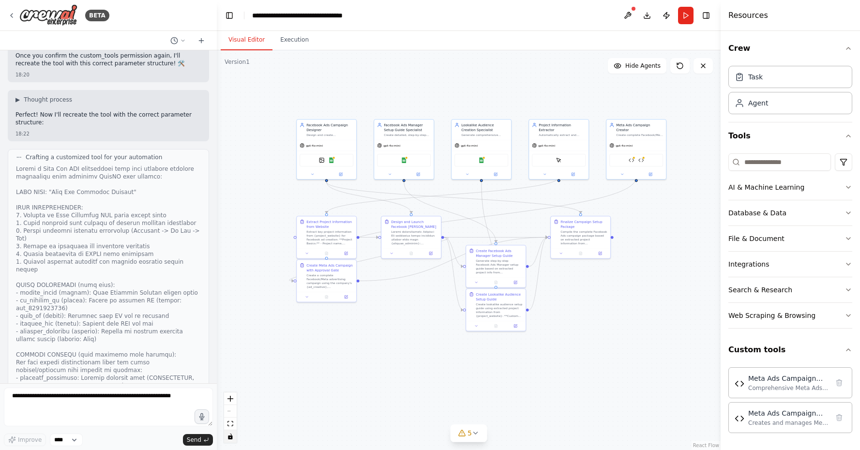
click at [224, 23] on header "**********" at bounding box center [469, 15] width 504 height 31
click at [227, 20] on button "Toggle Left Sidebar" at bounding box center [230, 16] width 14 height 14
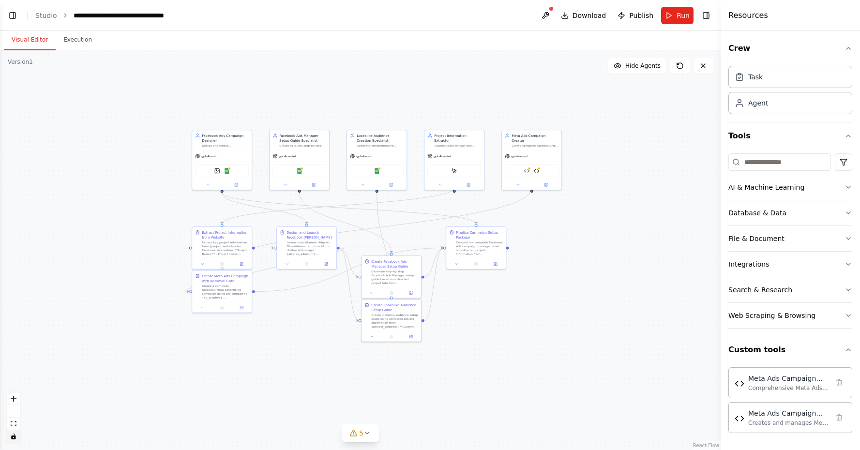
drag, startPoint x: 498, startPoint y: 290, endPoint x: 615, endPoint y: 302, distance: 117.7
click at [615, 302] on div ".deletable-edge-delete-btn { width: 20px; height: 20px; border: 0px solid #ffff…" at bounding box center [360, 250] width 721 height 400
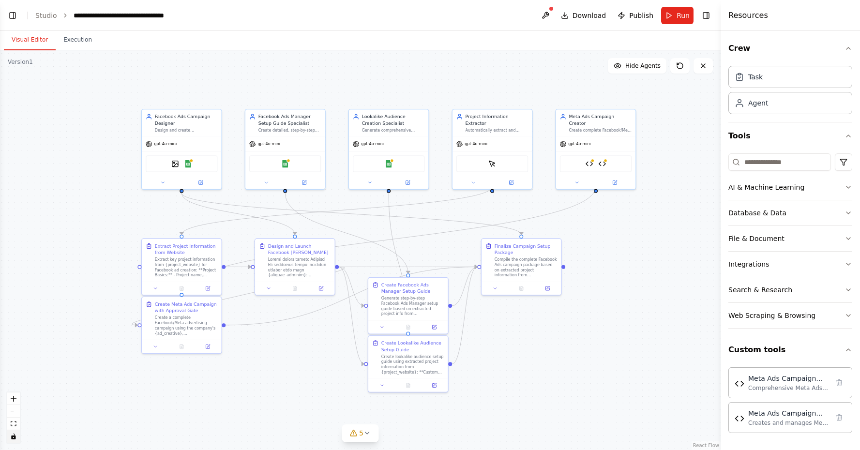
drag, startPoint x: 616, startPoint y: 302, endPoint x: 701, endPoint y: 338, distance: 92.9
click at [701, 338] on div ".deletable-edge-delete-btn { width: 20px; height: 20px; border: 0px solid #ffff…" at bounding box center [360, 250] width 721 height 400
